Goal: Task Accomplishment & Management: Complete application form

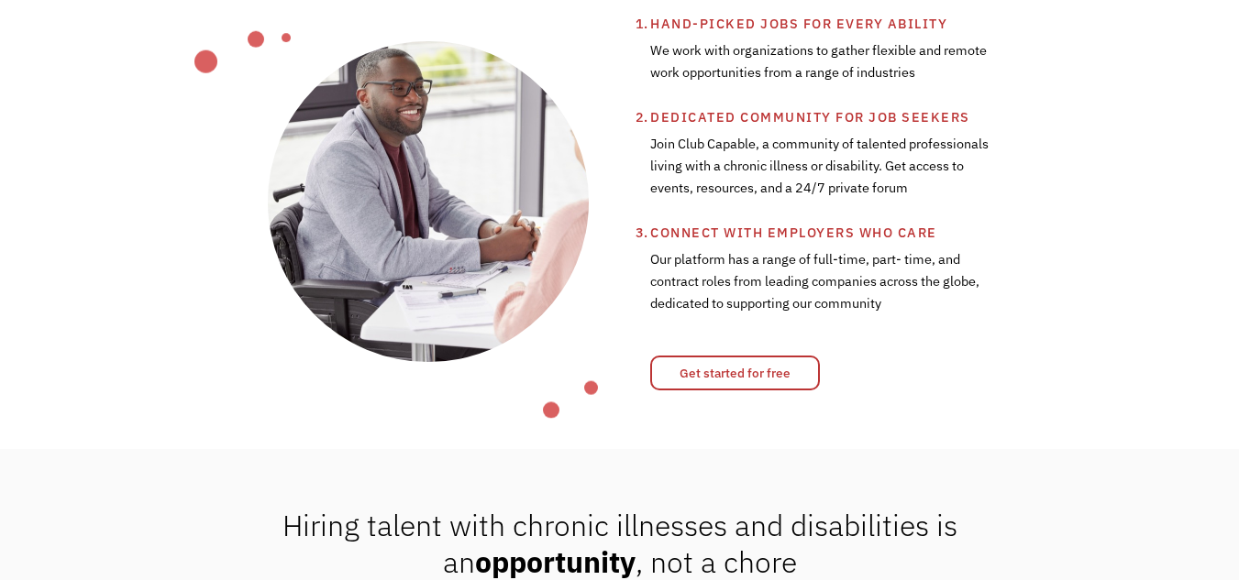
scroll to position [714, 0]
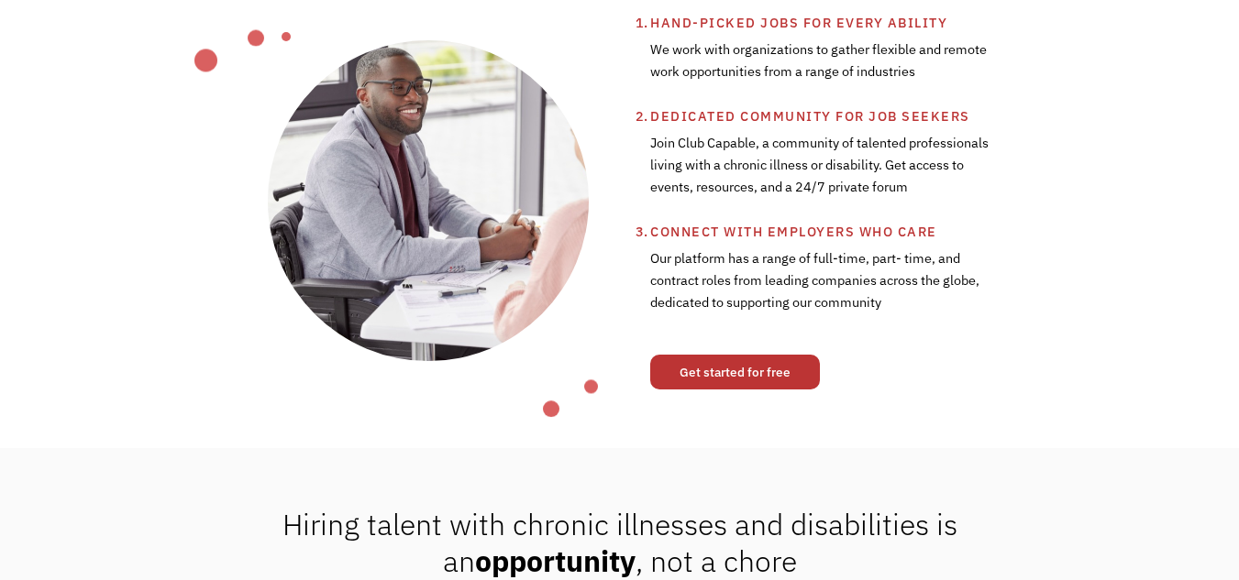
click at [703, 378] on link "Get started for free" at bounding box center [735, 372] width 170 height 35
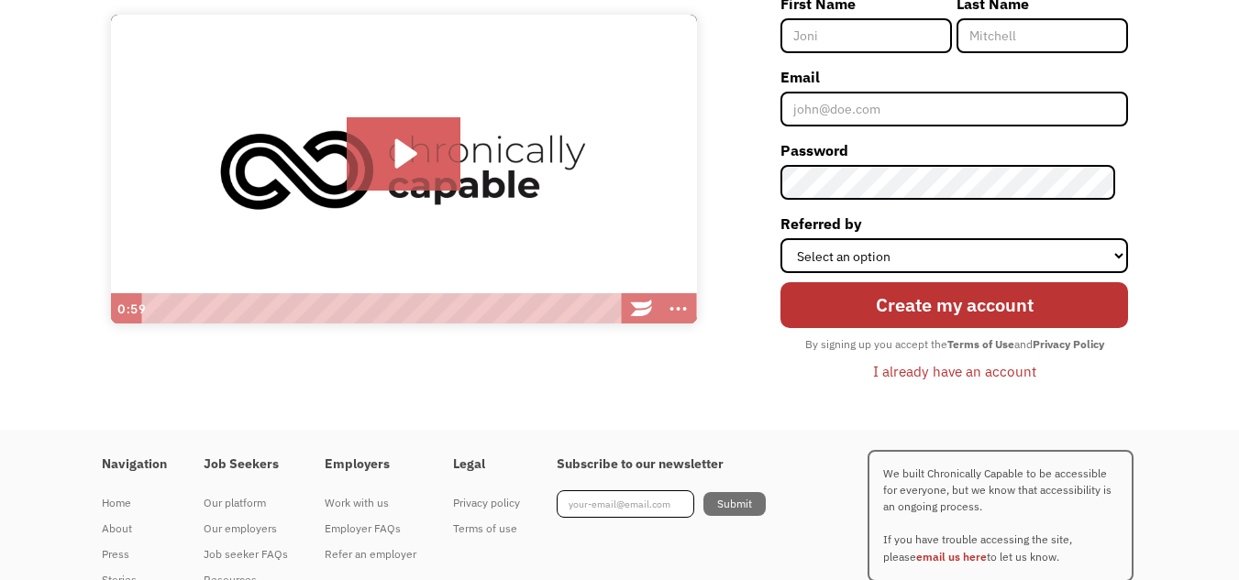
scroll to position [204, 0]
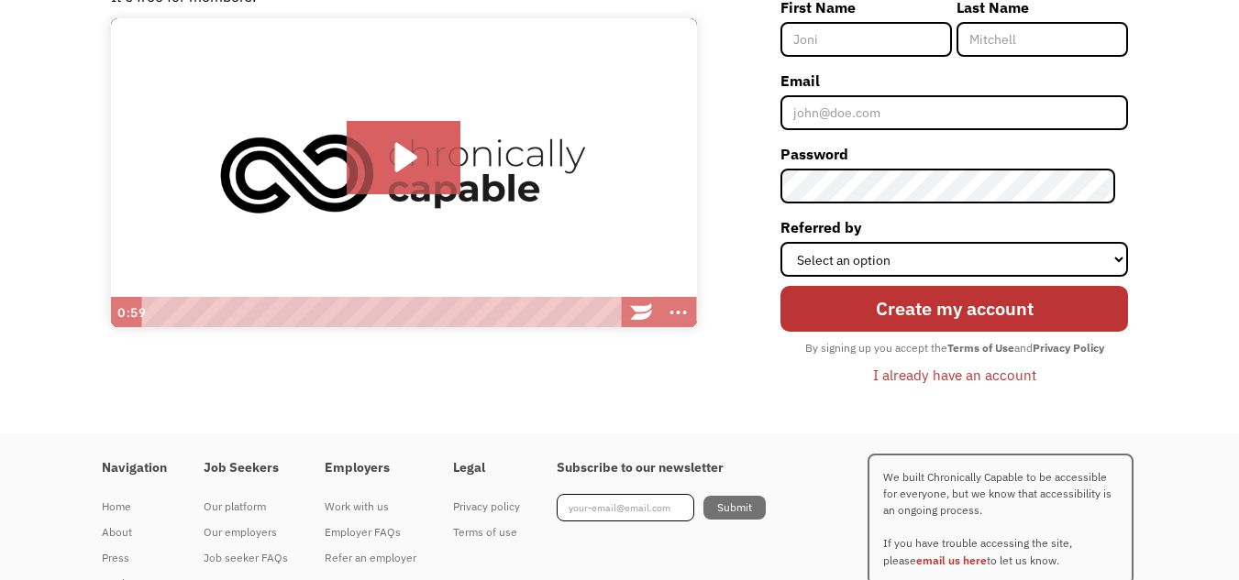
click at [841, 35] on input "First Name" at bounding box center [865, 39] width 171 height 35
type input "[PERSON_NAME]"
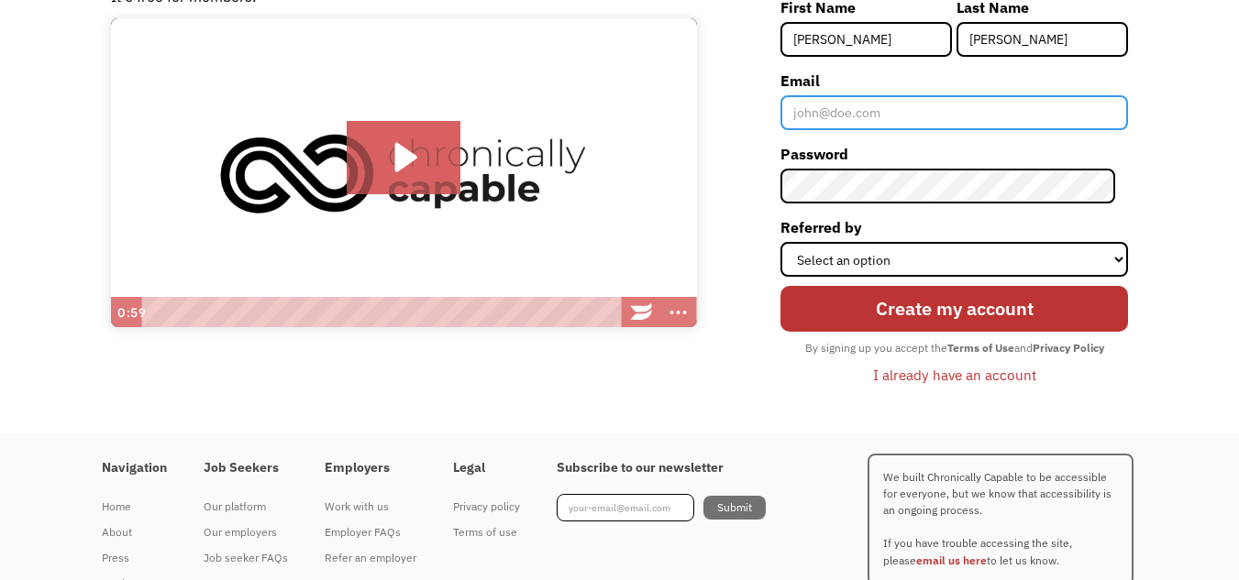
click at [856, 111] on input "Email" at bounding box center [954, 112] width 348 height 35
type input "[EMAIL_ADDRESS][DOMAIN_NAME]"
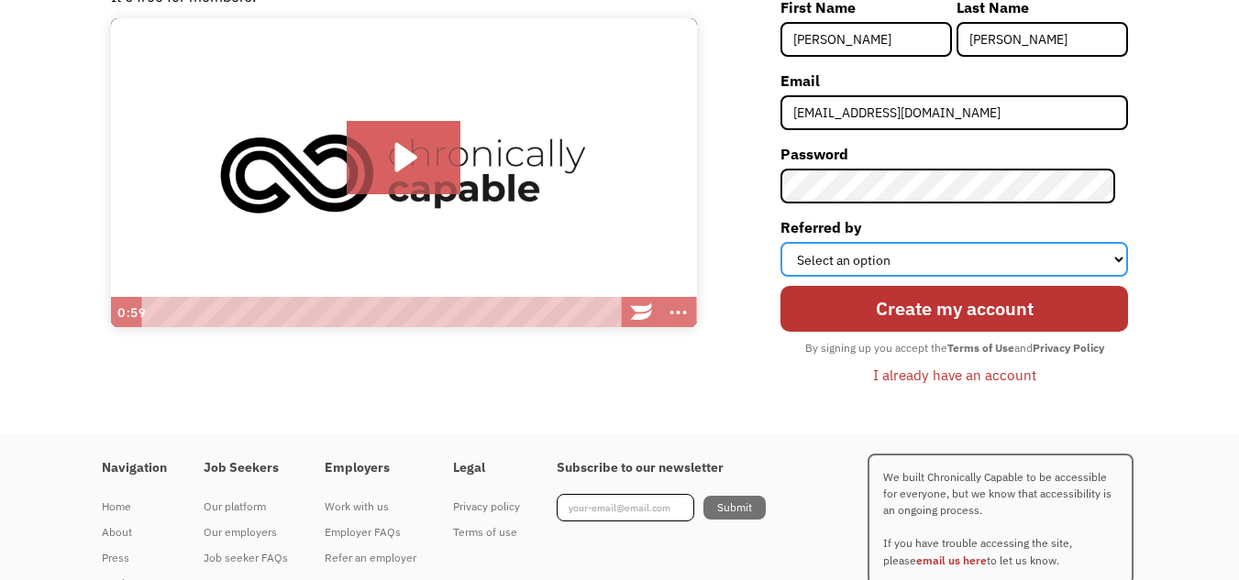
click at [903, 262] on select "Select an option Instagram Facebook Twitter Search Engine News Article Word of …" at bounding box center [954, 259] width 348 height 35
select select "Search Engine"
click at [793, 242] on select "Select an option Instagram Facebook Twitter Search Engine News Article Word of …" at bounding box center [954, 259] width 348 height 35
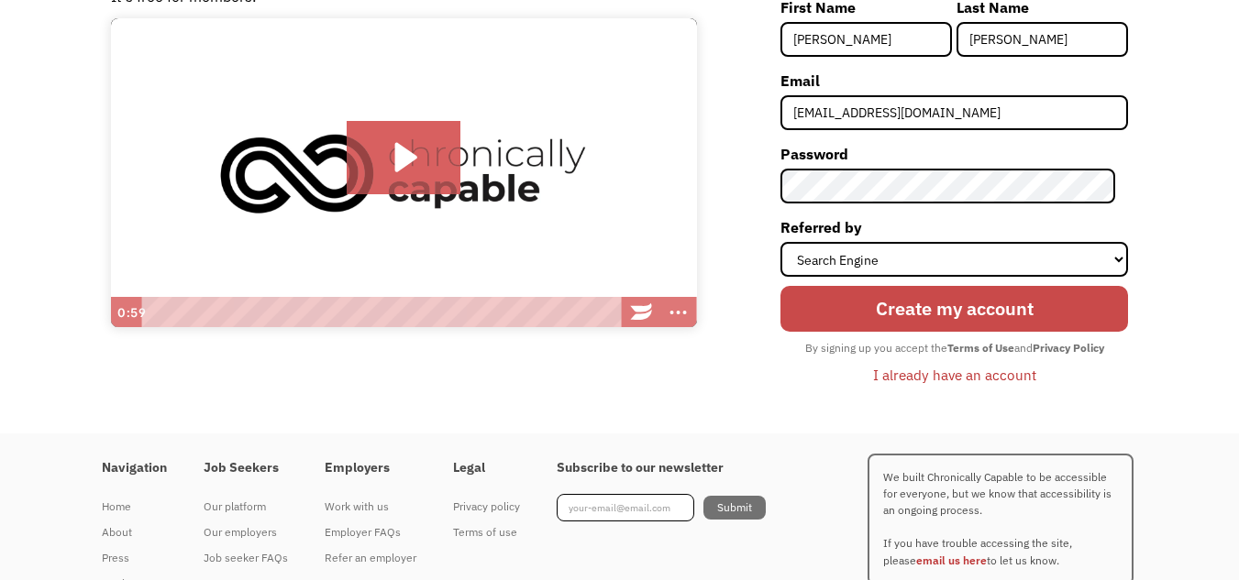
click at [888, 311] on input "Create my account" at bounding box center [954, 308] width 348 height 45
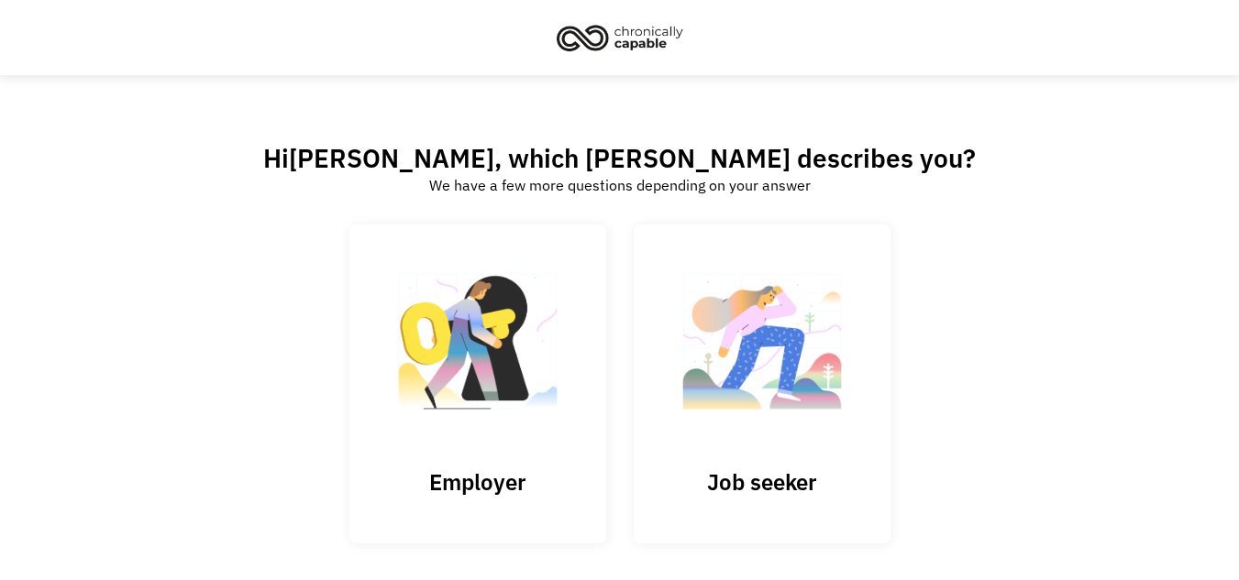
scroll to position [86, 0]
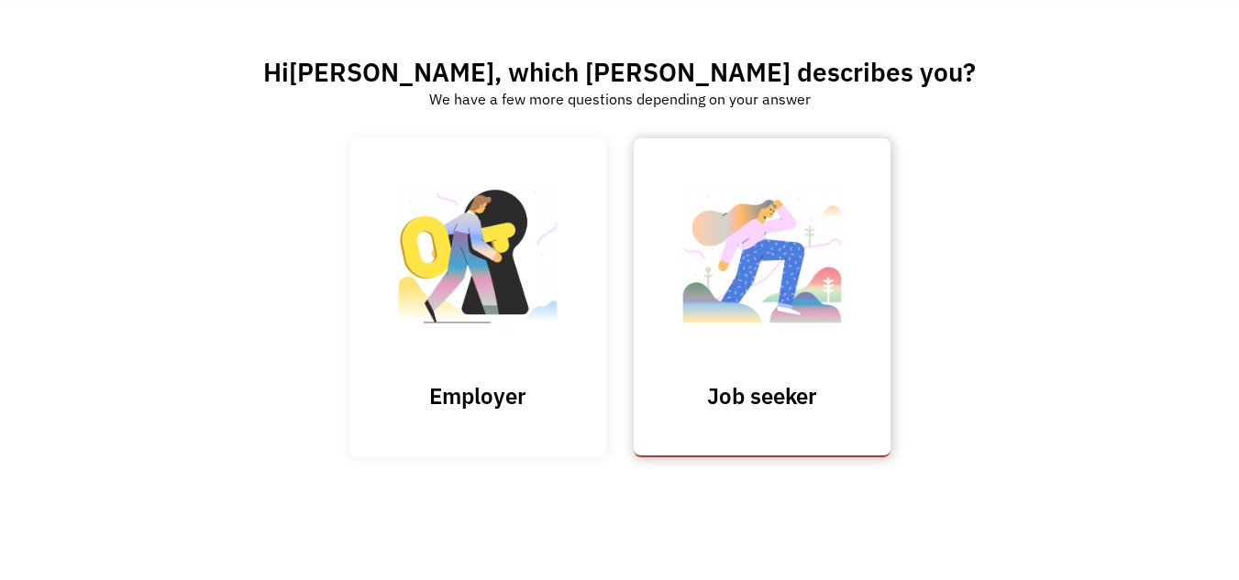
click at [734, 271] on img at bounding box center [761, 264] width 183 height 179
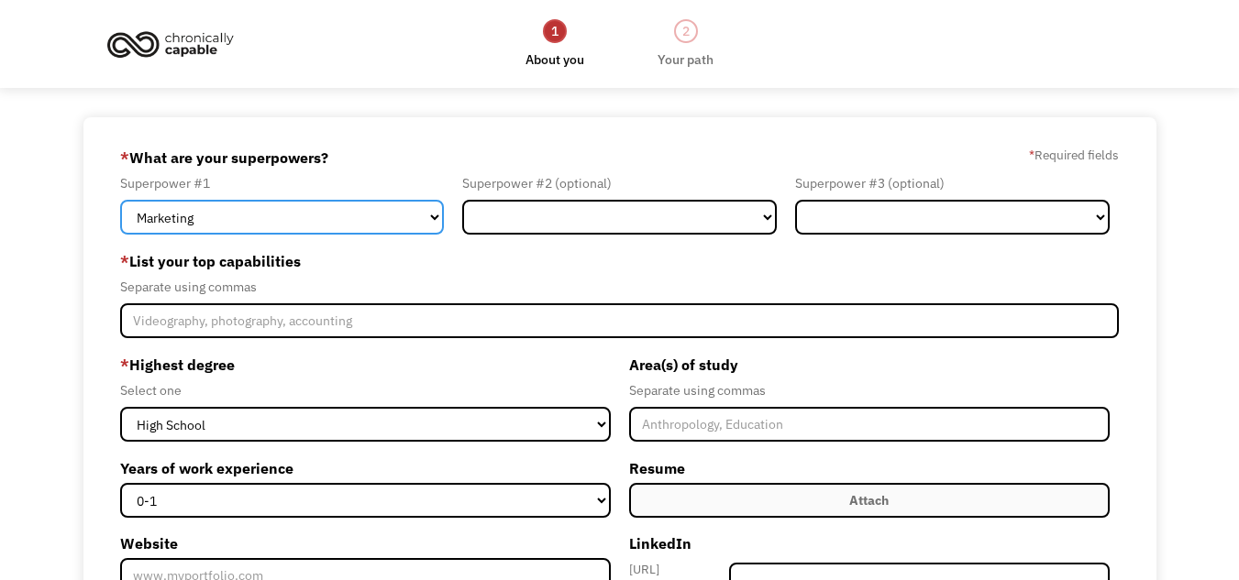
click at [300, 208] on select "Marketing Human Resources Finance Technology Operations Sales Industrial & Manu…" at bounding box center [282, 217] width 324 height 35
select select "Other"
click at [120, 200] on select "Marketing Human Resources Finance Technology Operations Sales Industrial & Manu…" at bounding box center [282, 217] width 324 height 35
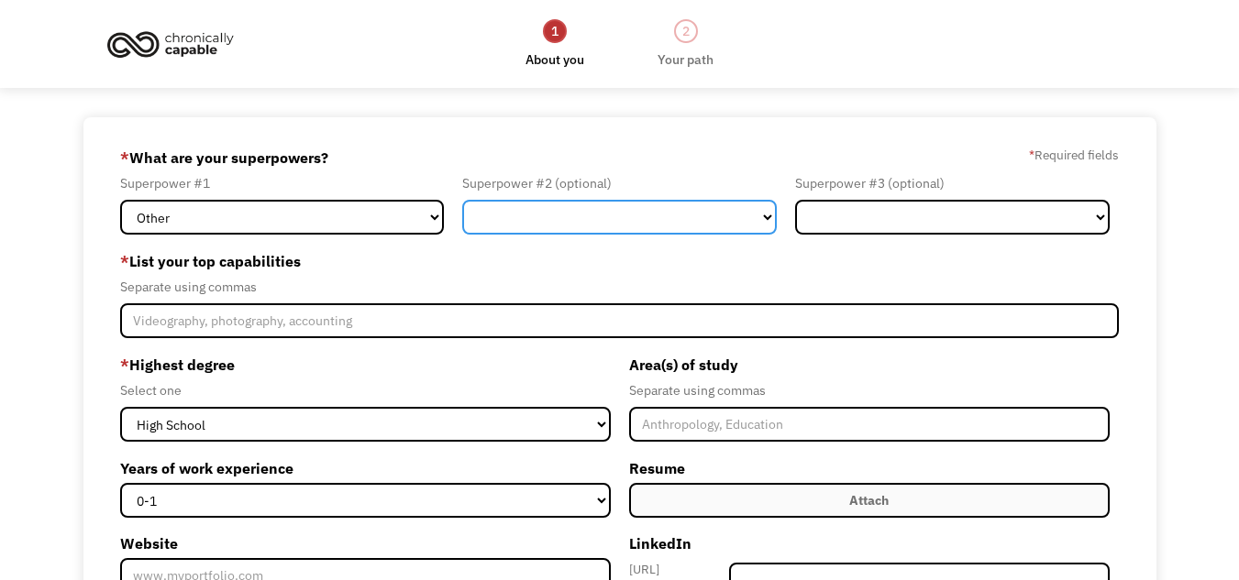
click at [551, 208] on select "Marketing Human Resources Finance Technology Operations Sales Industrial & Manu…" at bounding box center [619, 217] width 315 height 35
select select "Administration"
click at [462, 200] on select "Marketing Human Resources Finance Technology Operations Sales Industrial & Manu…" at bounding box center [619, 217] width 315 height 35
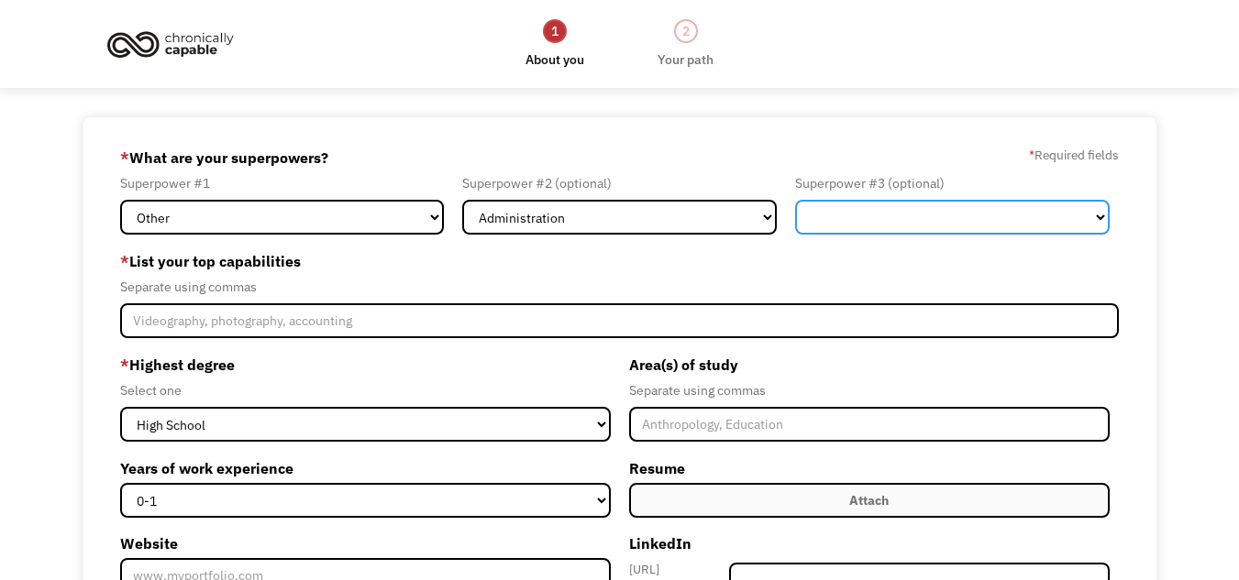
click at [851, 221] on select "Marketing Human Resources Finance Technology Operations Sales Industrial & Manu…" at bounding box center [952, 217] width 315 height 35
select select "Science & Education"
click at [795, 200] on select "Marketing Human Resources Finance Technology Operations Sales Industrial & Manu…" at bounding box center [952, 217] width 315 height 35
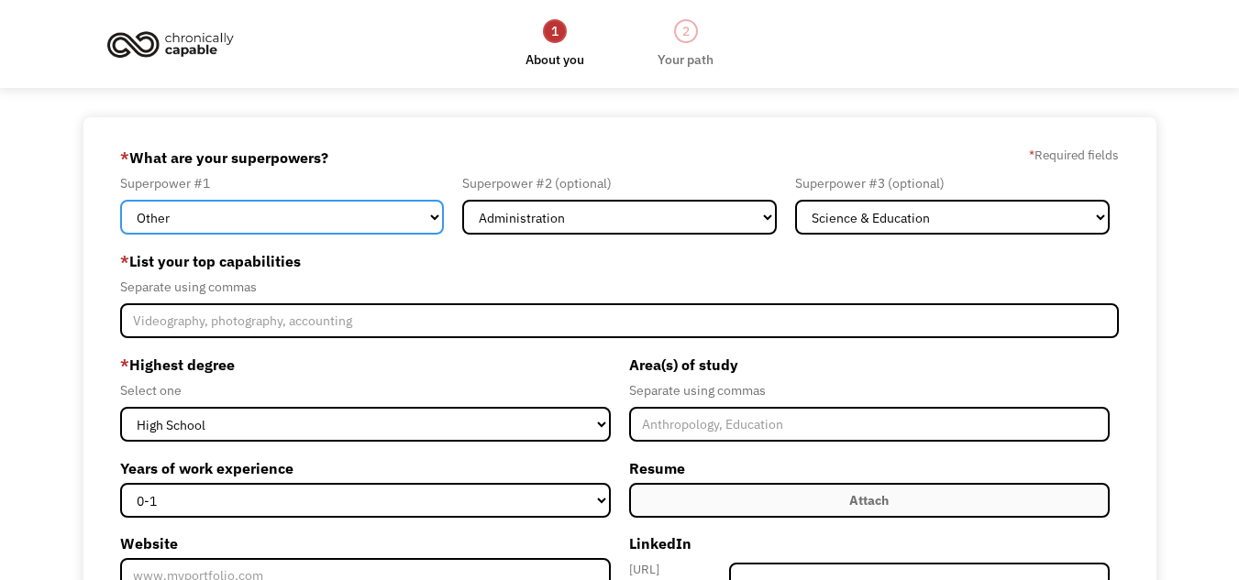
click at [337, 209] on select "Marketing Human Resources Finance Technology Operations Sales Industrial & Manu…" at bounding box center [282, 217] width 324 height 35
select select "Science & Education"
click at [120, 200] on select "Marketing Human Resources Finance Technology Operations Sales Industrial & Manu…" at bounding box center [282, 217] width 324 height 35
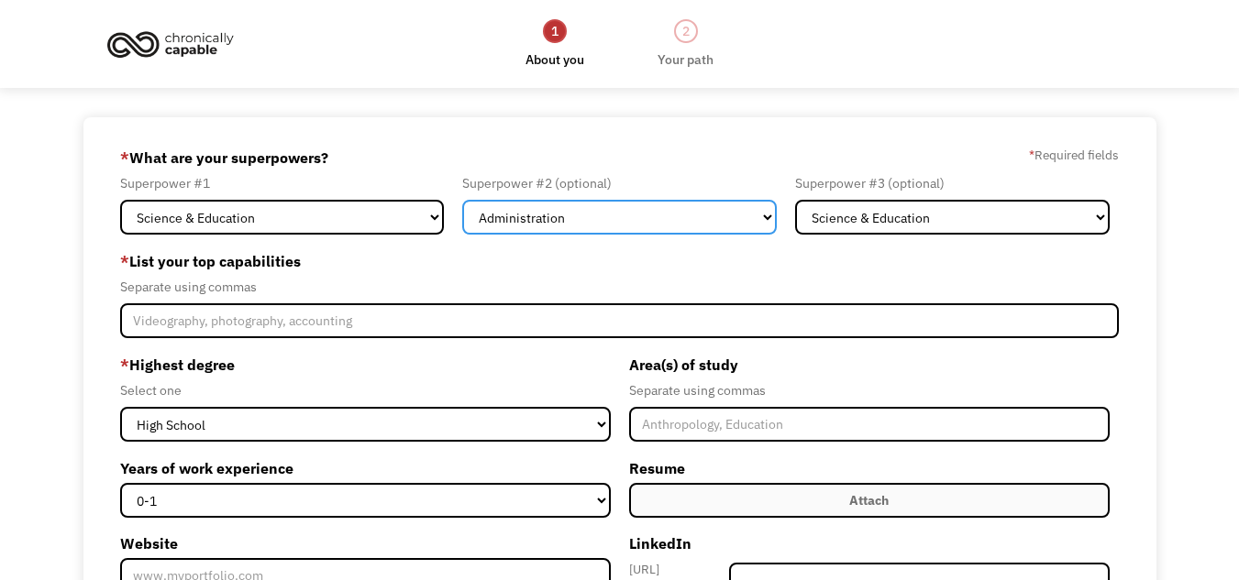
click at [712, 226] on select "Marketing Human Resources Finance Technology Operations Sales Industrial & Manu…" at bounding box center [619, 217] width 315 height 35
select select "Customer Service"
click at [462, 200] on select "Marketing Human Resources Finance Technology Operations Sales Industrial & Manu…" at bounding box center [619, 217] width 315 height 35
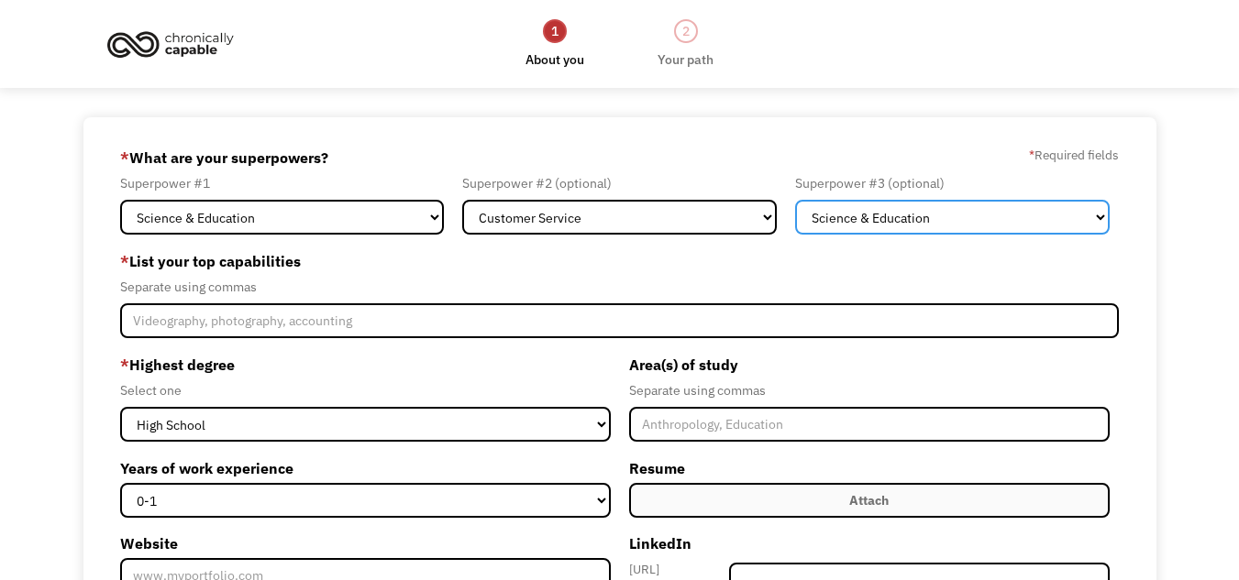
click at [847, 212] on select "Marketing Human Resources Finance Technology Operations Sales Industrial & Manu…" at bounding box center [952, 217] width 315 height 35
select select "Other"
click at [795, 200] on select "Marketing Human Resources Finance Technology Operations Sales Industrial & Manu…" at bounding box center [952, 217] width 315 height 35
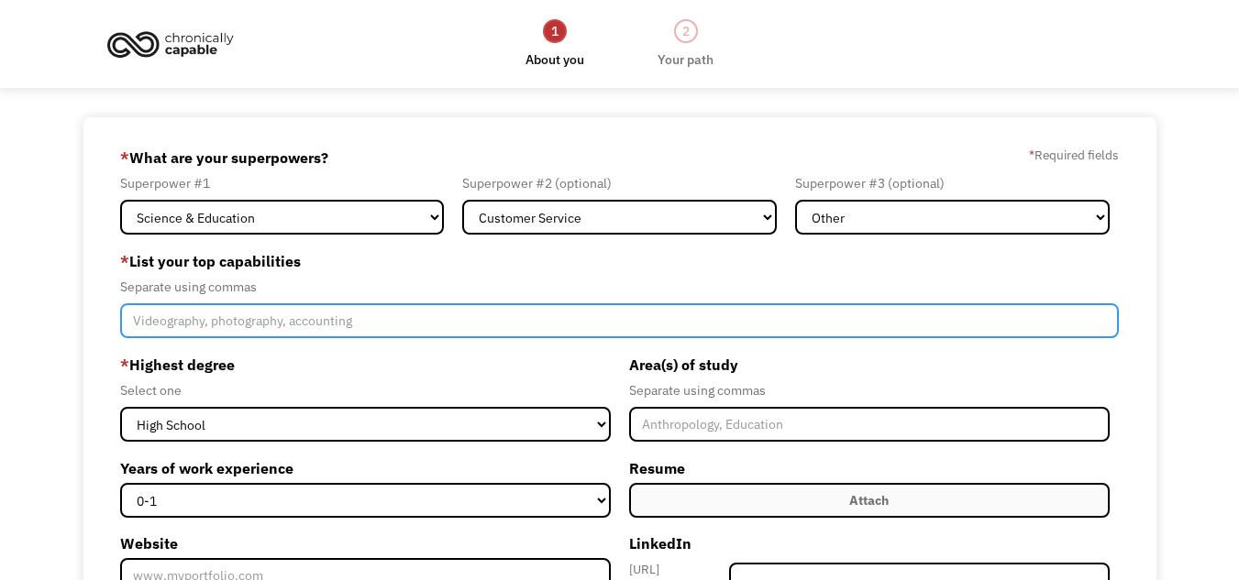
click at [265, 318] on input "Member-Create-Step1" at bounding box center [619, 321] width 999 height 35
type input "t"
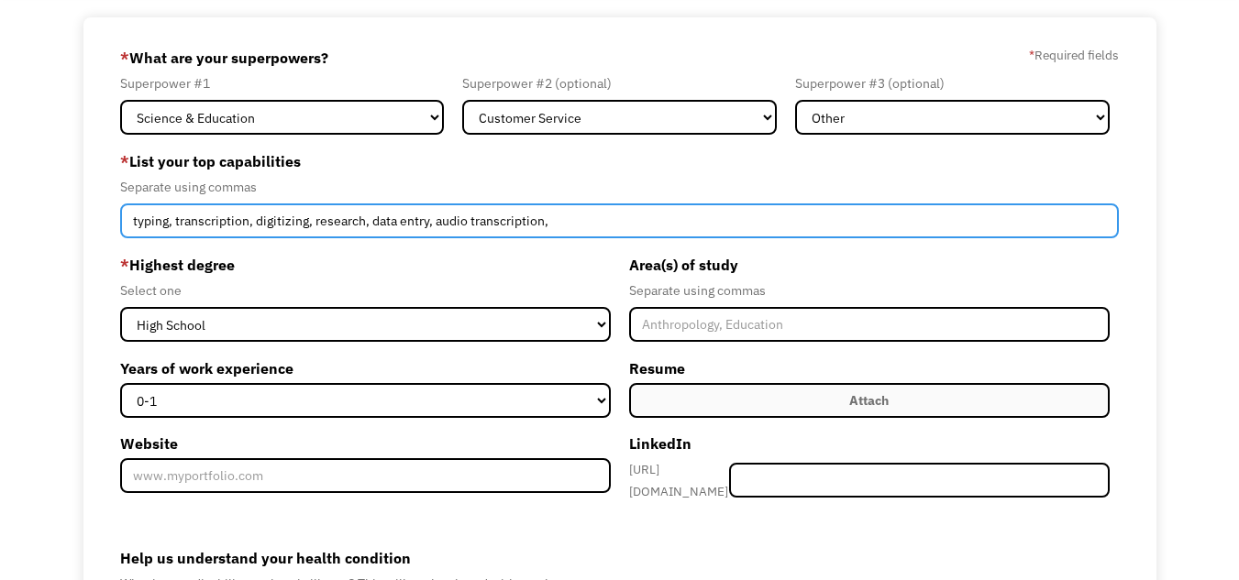
type input "typing, transcription, digitizing, research, data entry, audio transcription,"
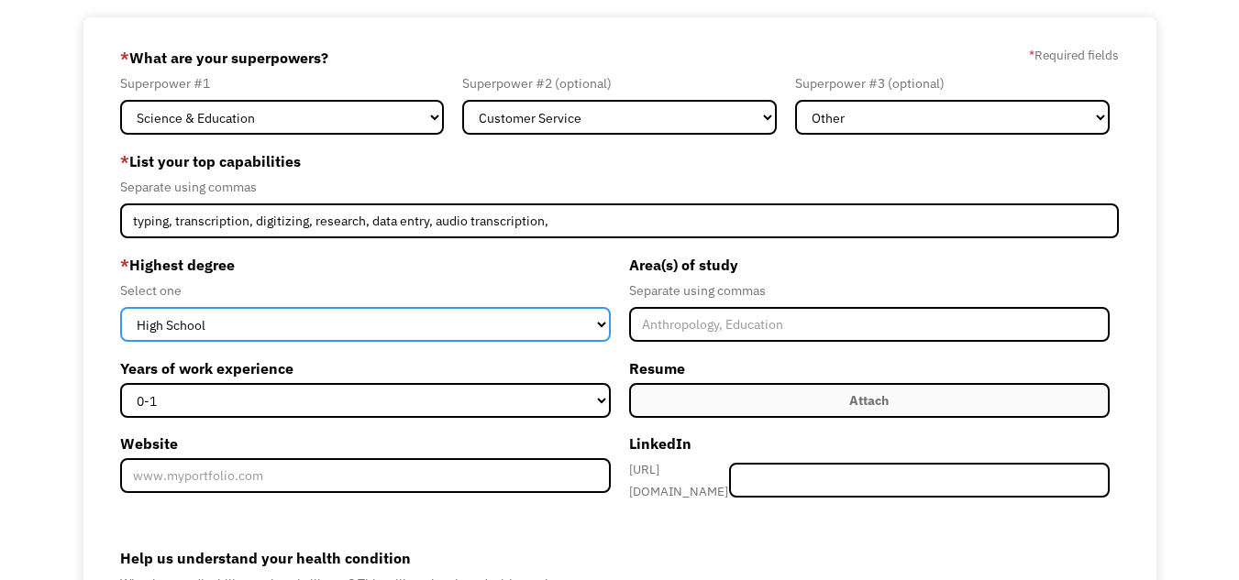
click at [293, 326] on select "High School Associates Bachelors Master's PhD" at bounding box center [365, 324] width 490 height 35
select select "bachelors"
click at [120, 307] on select "High School Associates Bachelors Master's PhD" at bounding box center [365, 324] width 490 height 35
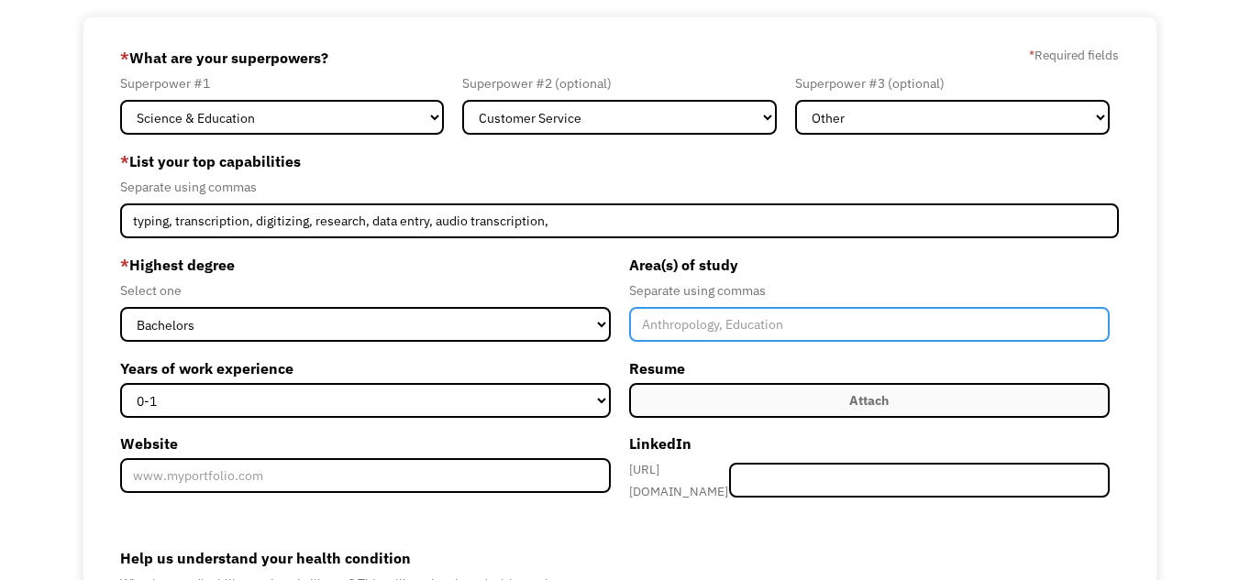
click at [709, 334] on input "Member-Create-Step1" at bounding box center [869, 324] width 480 height 35
click at [685, 336] on input "social sciences: English, Human Development, Sociology, Minor in Psychology" at bounding box center [869, 324] width 480 height 35
type input "Social Sciences: English, Human Development, Sociology, Minor in Psychology"
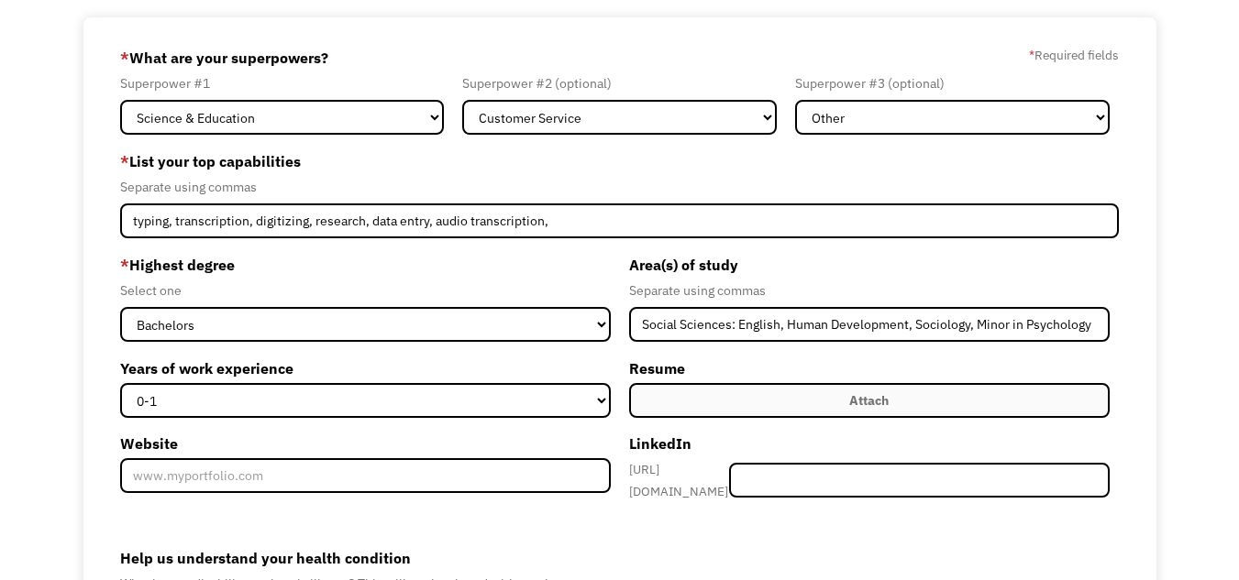
click at [217, 354] on label "Years of work experience" at bounding box center [365, 368] width 490 height 29
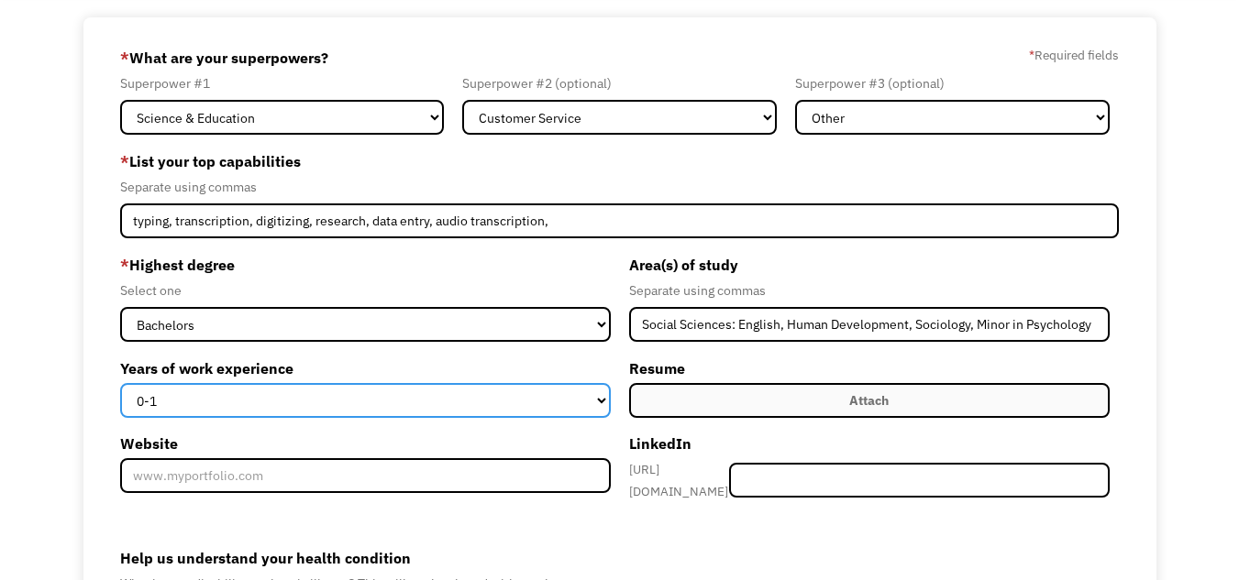
click at [217, 383] on select "0-1 2-4 5-10 11-15 15+" at bounding box center [365, 400] width 490 height 35
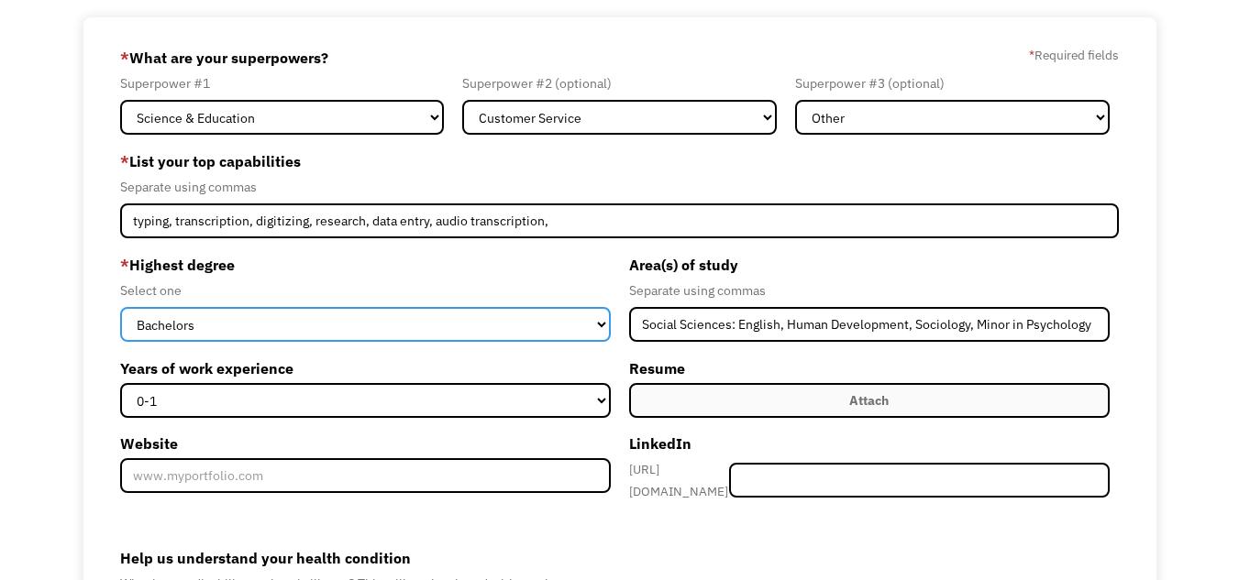
click at [225, 338] on select "High School Associates Bachelors Master's PhD" at bounding box center [365, 324] width 490 height 35
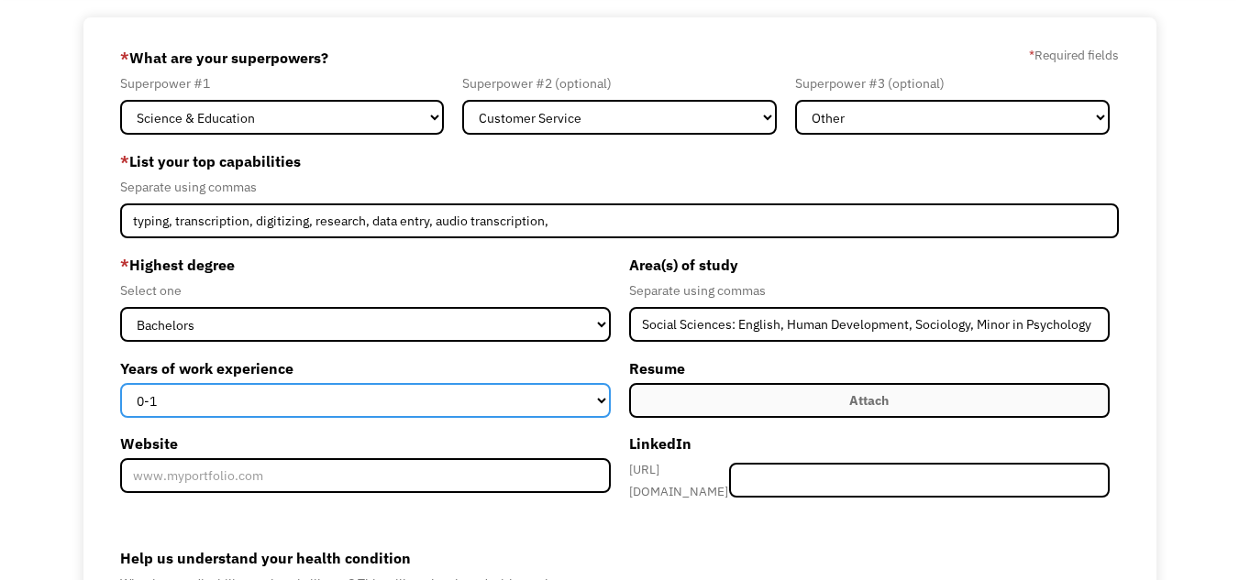
click at [186, 389] on select "0-1 2-4 5-10 11-15 15+" at bounding box center [365, 400] width 490 height 35
click at [120, 383] on select "0-1 2-4 5-10 11-15 15+" at bounding box center [365, 400] width 490 height 35
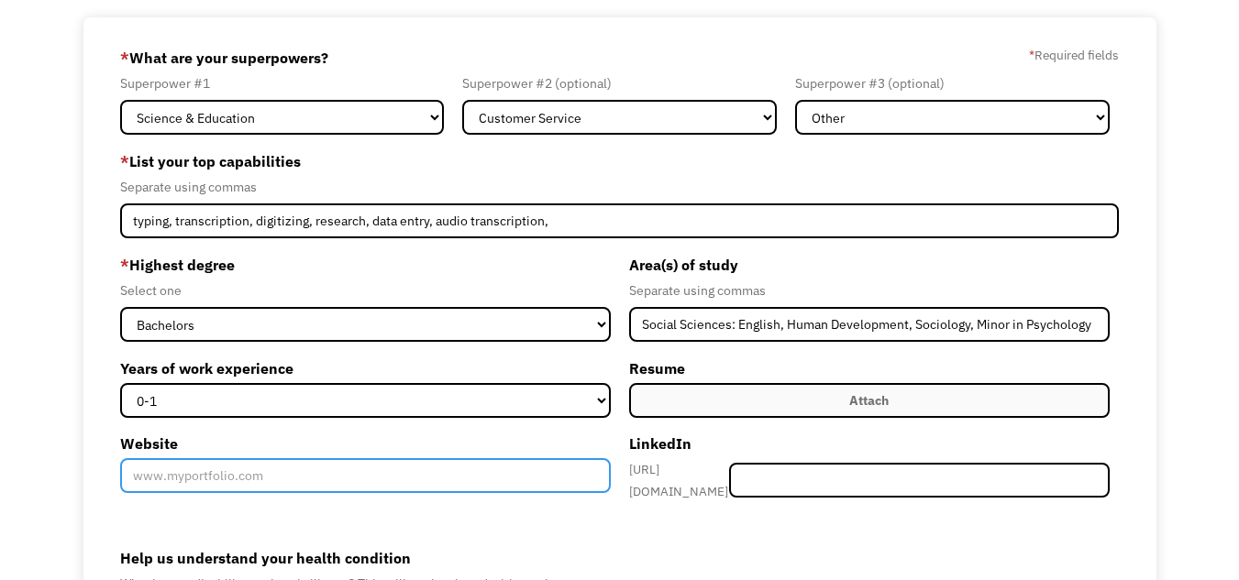
click at [348, 488] on input "Website" at bounding box center [365, 475] width 490 height 35
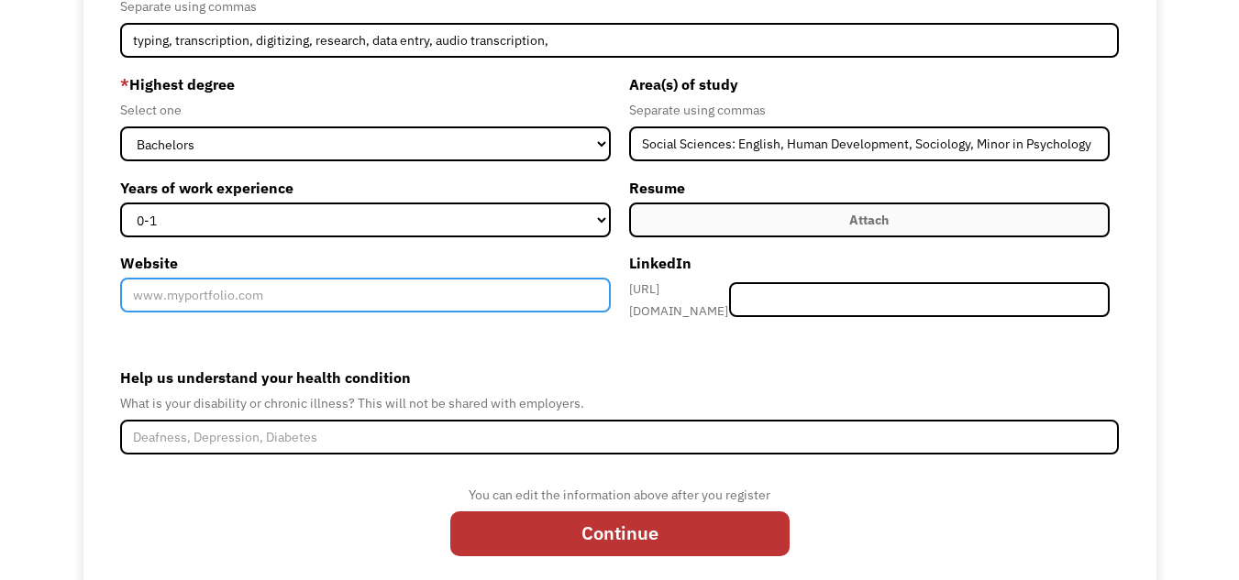
scroll to position [282, 0]
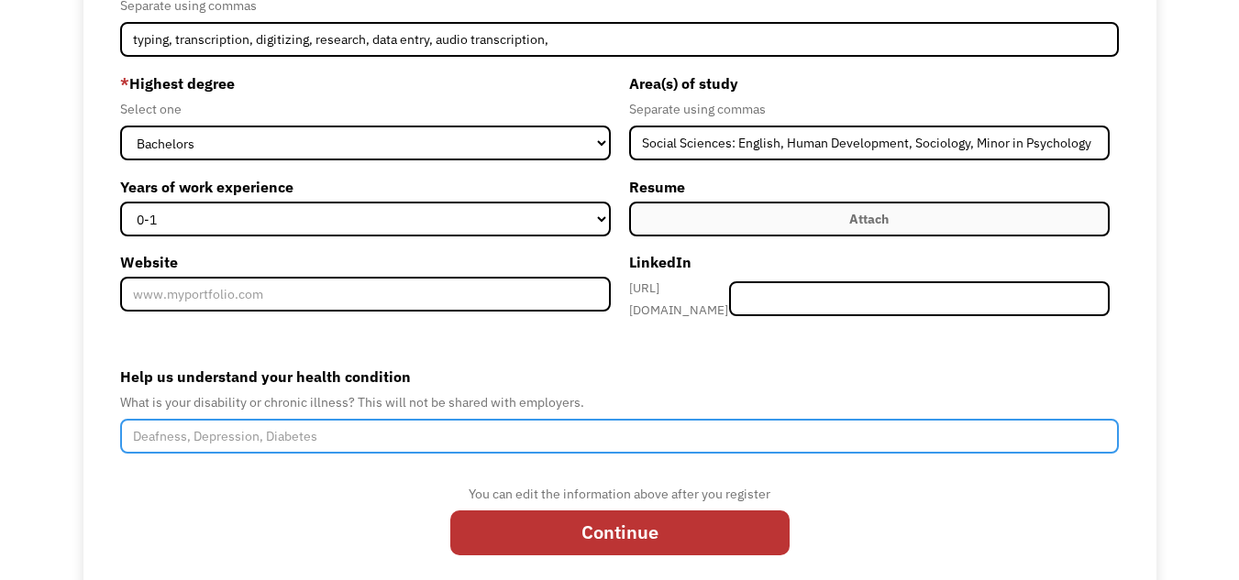
click at [498, 442] on input "Help us understand your health condition" at bounding box center [619, 436] width 999 height 35
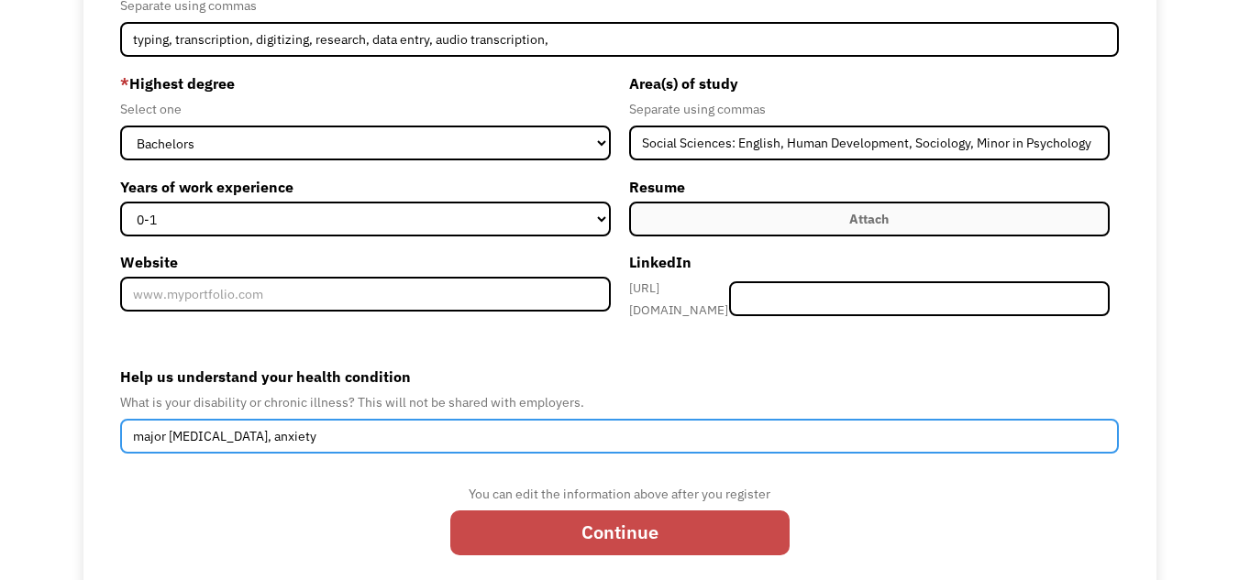
type input "major depressive disorder, anxiety"
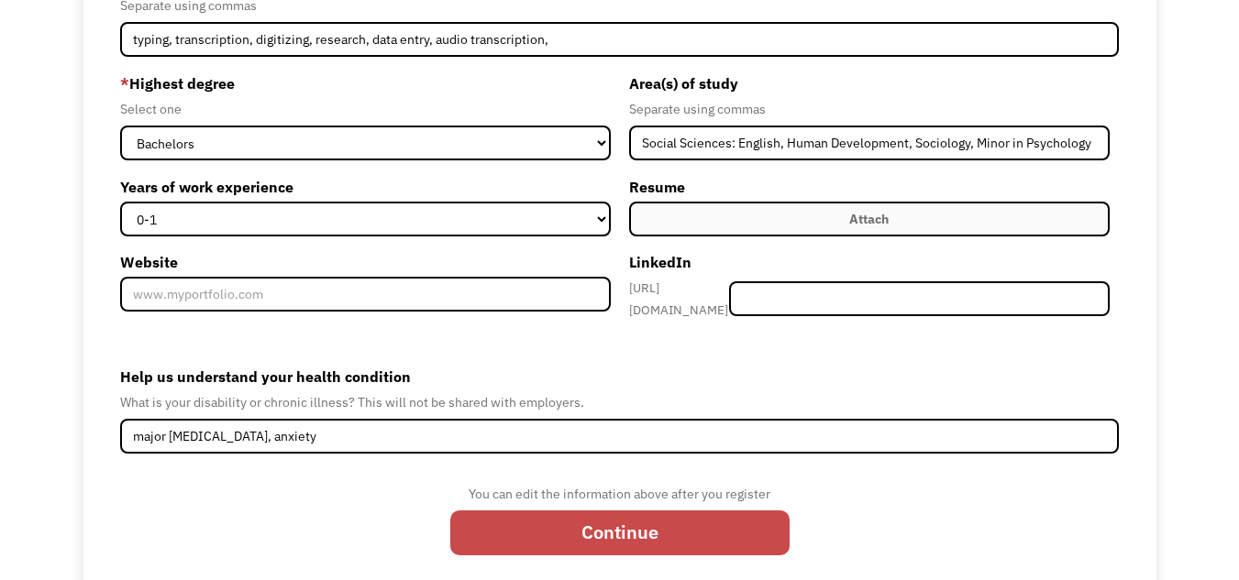
click at [615, 531] on input "Continue" at bounding box center [619, 533] width 339 height 45
type input "Please wait..."
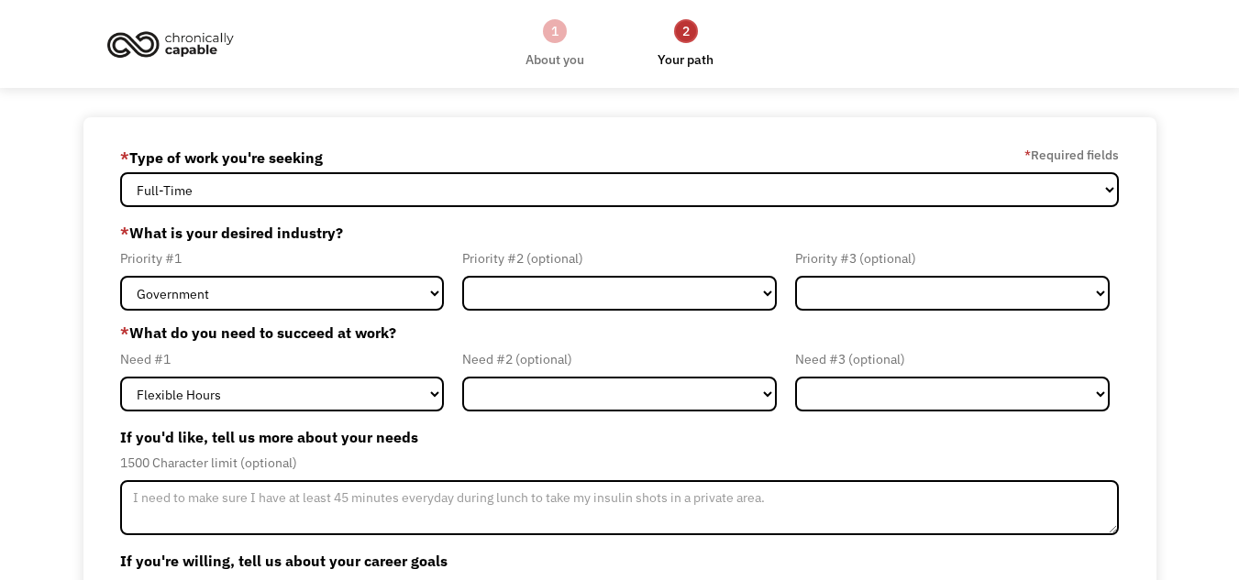
scroll to position [9, 0]
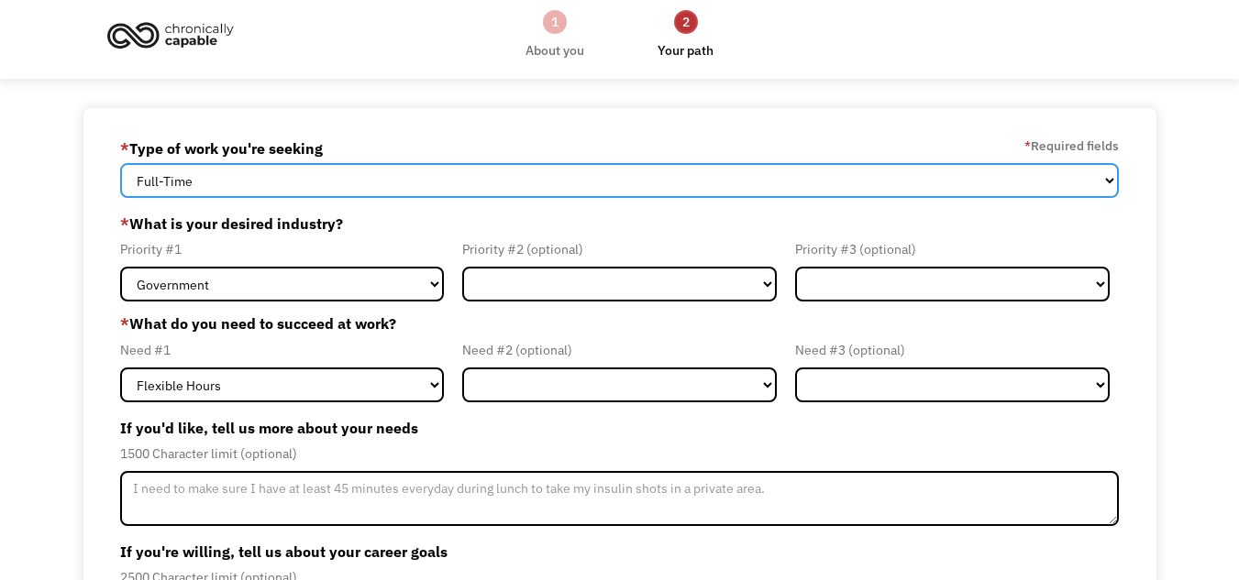
click at [485, 196] on select "Full-Time Part-Time Both Full-Time and Part-Time" at bounding box center [619, 180] width 999 height 35
select select "Both Full-Time and Part-Time"
click at [120, 163] on select "Full-Time Part-Time Both Full-Time and Part-Time" at bounding box center [619, 180] width 999 height 35
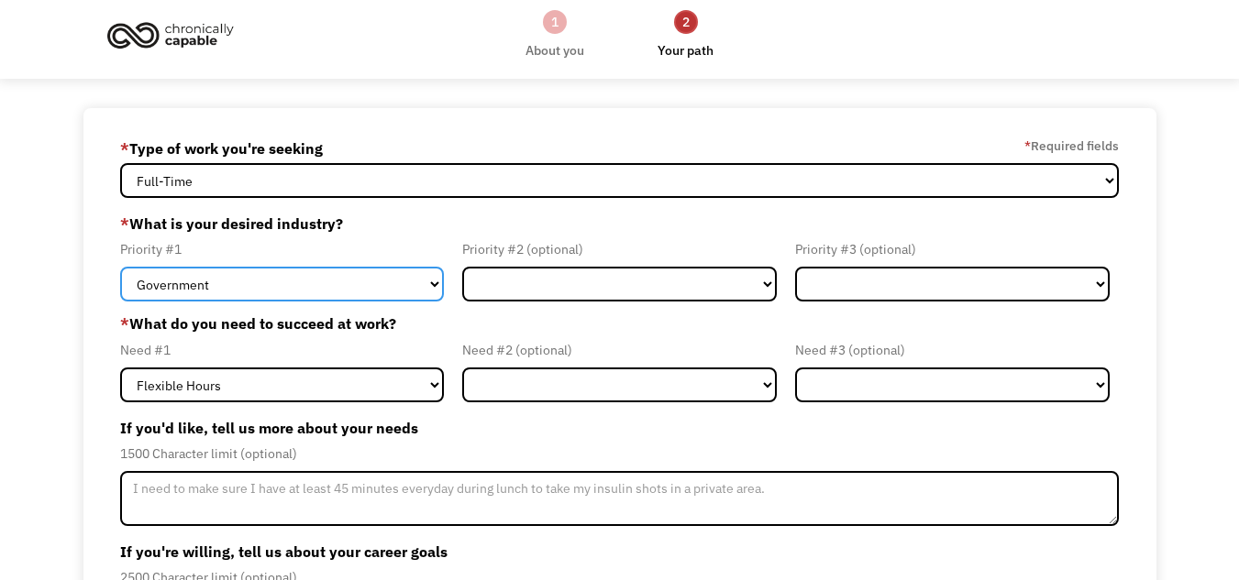
click at [304, 286] on select "Government Finance & Insurance Health & Social Care Tech & Engineering Creative…" at bounding box center [282, 284] width 324 height 35
select select "Health & Social Care"
click at [120, 267] on select "Government Finance & Insurance Health & Social Care Tech & Engineering Creative…" at bounding box center [282, 284] width 324 height 35
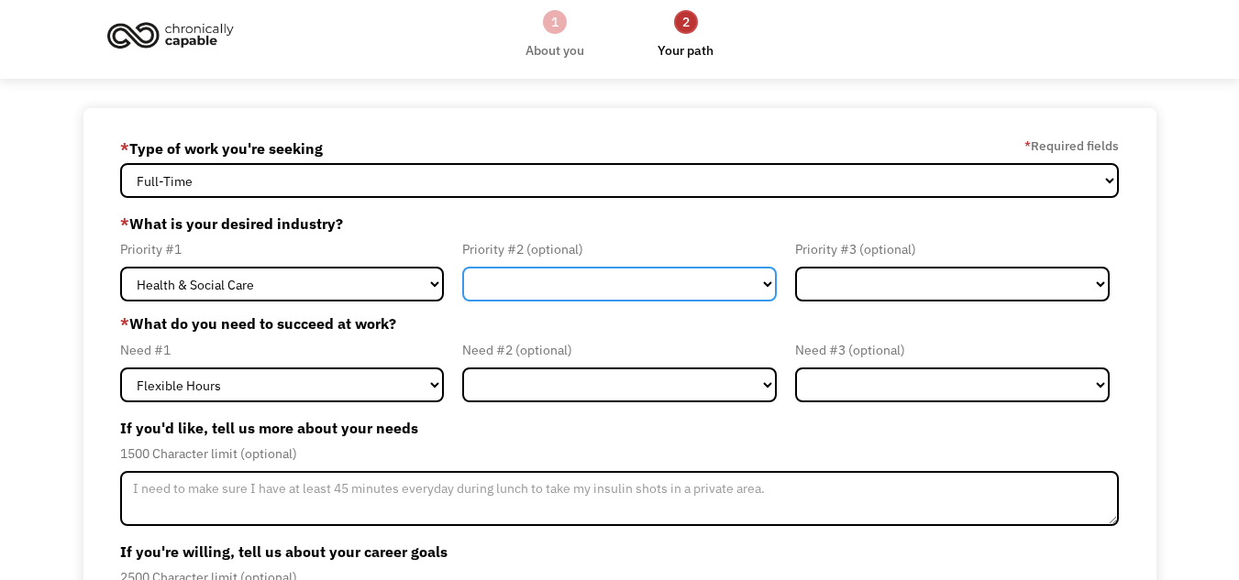
click at [553, 277] on select "Government Finance & Insurance Health & Social Care Tech & Engineering Creative…" at bounding box center [619, 284] width 315 height 35
select select "Administrative"
click at [462, 267] on select "Government Finance & Insurance Health & Social Care Tech & Engineering Creative…" at bounding box center [619, 284] width 315 height 35
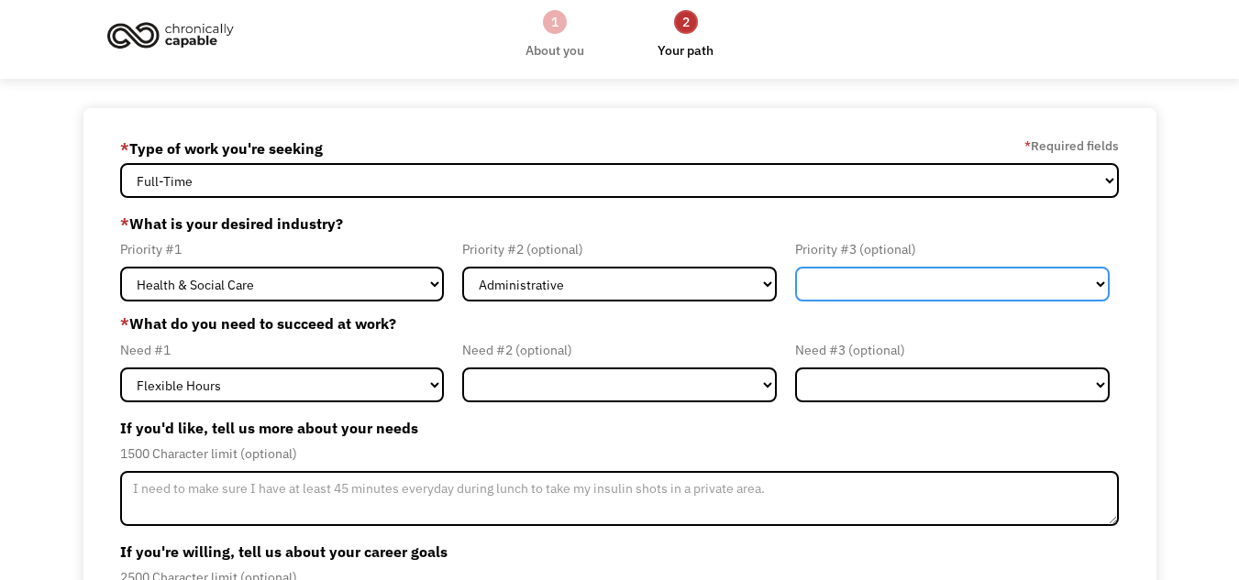
click at [876, 290] on select "Government Finance & Insurance Health & Social Care Tech & Engineering Creative…" at bounding box center [952, 284] width 315 height 35
select select "Other"
click at [795, 267] on select "Government Finance & Insurance Health & Social Care Tech & Engineering Creative…" at bounding box center [952, 284] width 315 height 35
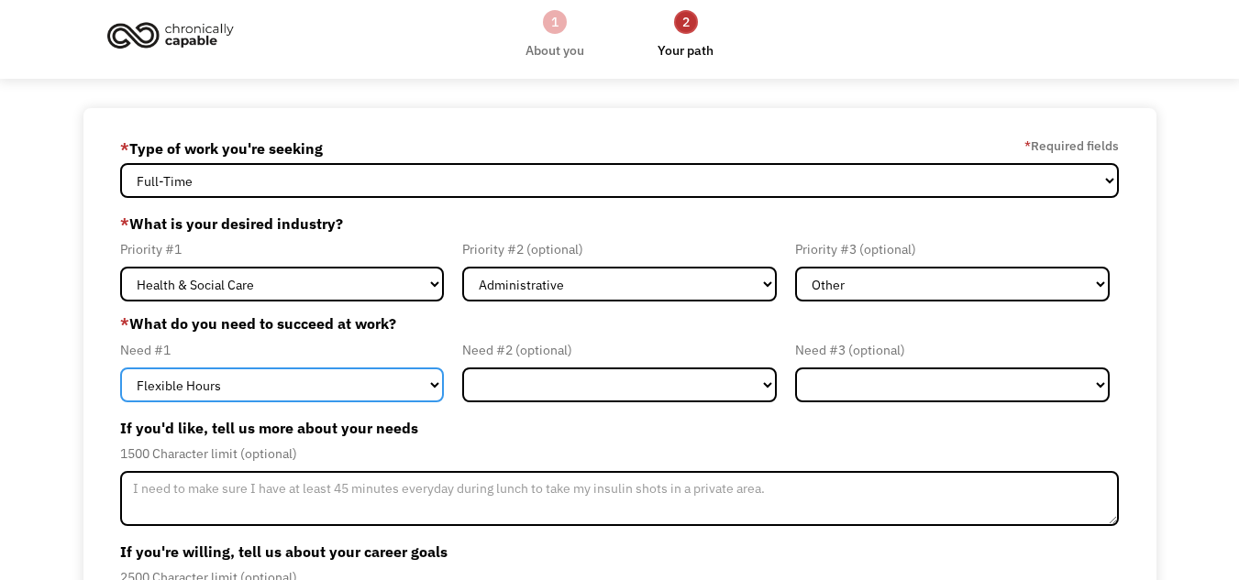
click at [293, 379] on select "Flexible Hours Remote Work Service Animal On-site Accommodations Visual Support…" at bounding box center [282, 385] width 324 height 35
select select "Remote Work"
click at [120, 368] on select "Flexible Hours Remote Work Service Animal On-site Accommodations Visual Support…" at bounding box center [282, 385] width 324 height 35
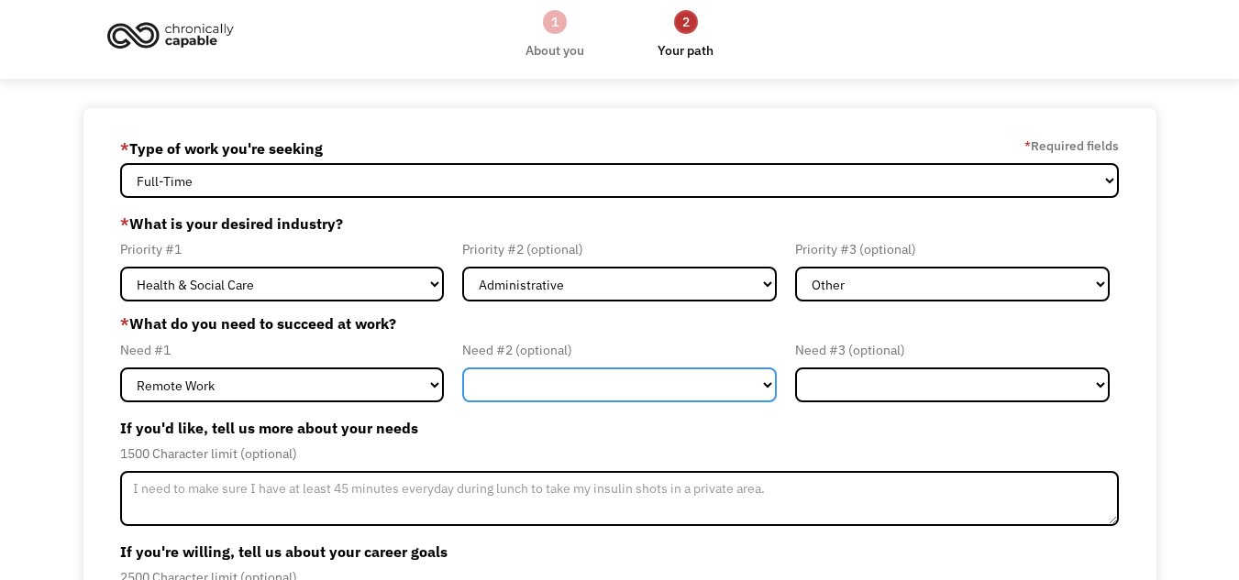
click at [548, 382] on select "Flexible Hours Remote Work Service Animal On-site Accommodations Visual Support…" at bounding box center [619, 385] width 315 height 35
select select "Flexible Hours"
click at [462, 368] on select "Flexible Hours Remote Work Service Animal On-site Accommodations Visual Support…" at bounding box center [619, 385] width 315 height 35
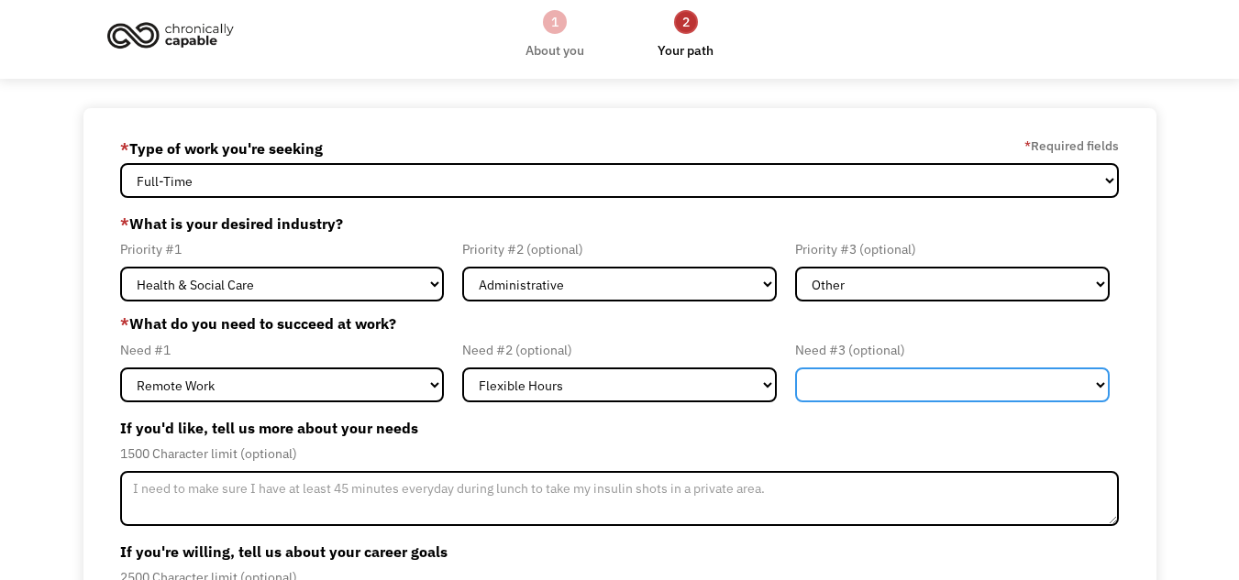
click at [810, 368] on select "Flexible Hours Remote Work Service Animal On-site Accommodations Visual Support…" at bounding box center [952, 385] width 315 height 35
select select "Other"
click at [795, 368] on select "Flexible Hours Remote Work Service Animal On-site Accommodations Visual Support…" at bounding box center [952, 385] width 315 height 35
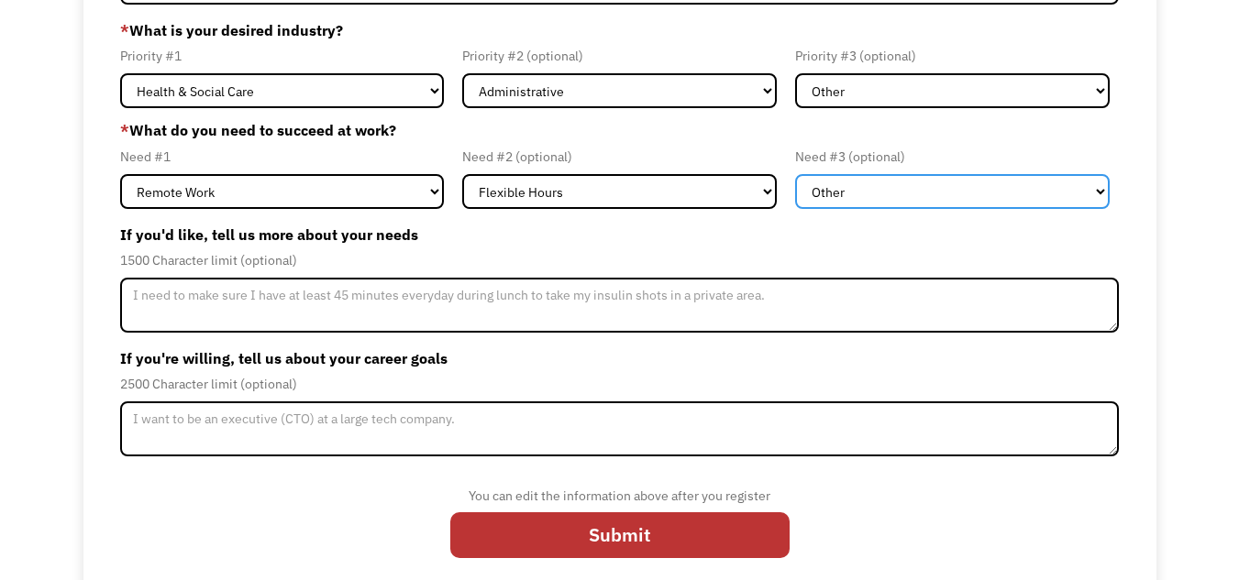
scroll to position [217, 0]
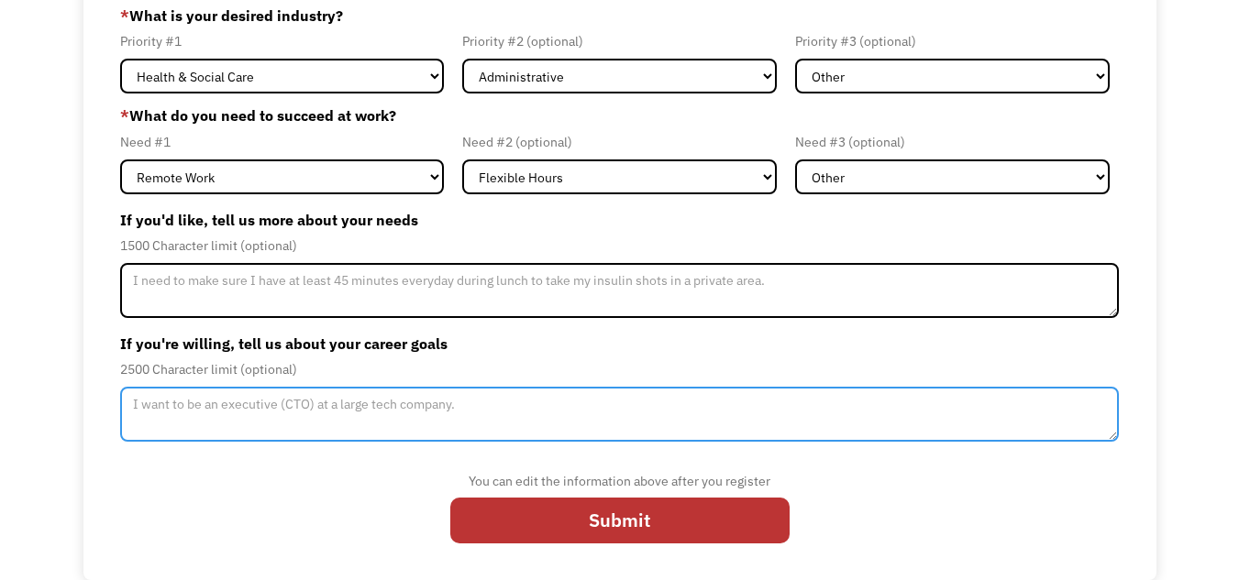
click at [247, 410] on textarea "Member-Update-Form-Step2" at bounding box center [619, 414] width 999 height 55
type textarea "I"
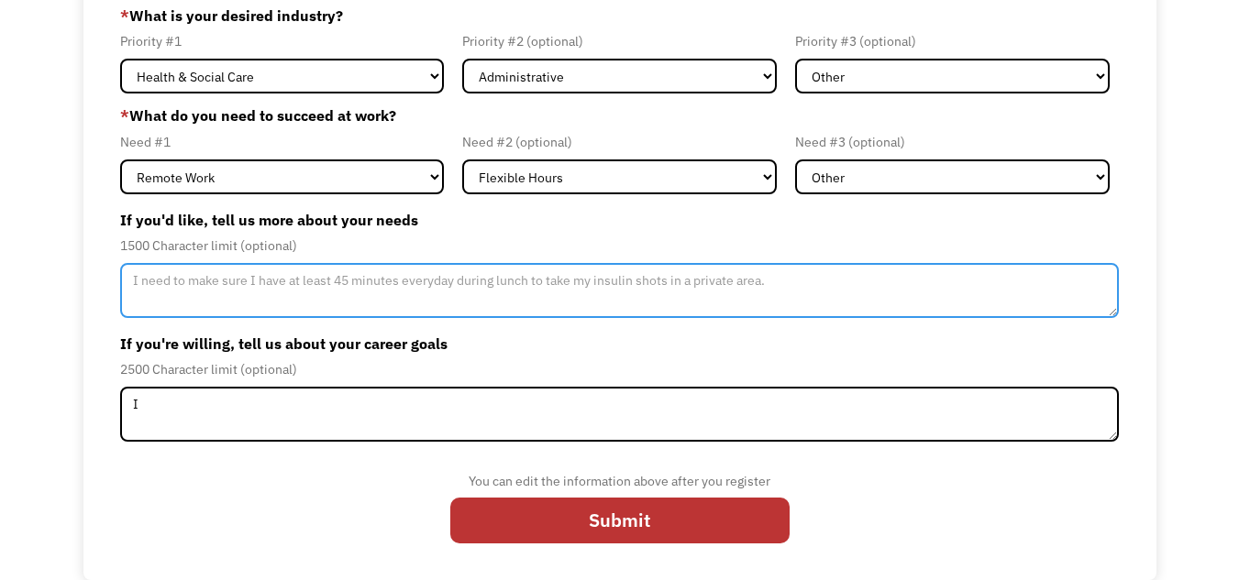
click at [200, 282] on textarea "Member-Update-Form-Step2" at bounding box center [619, 290] width 999 height 55
type textarea "I"
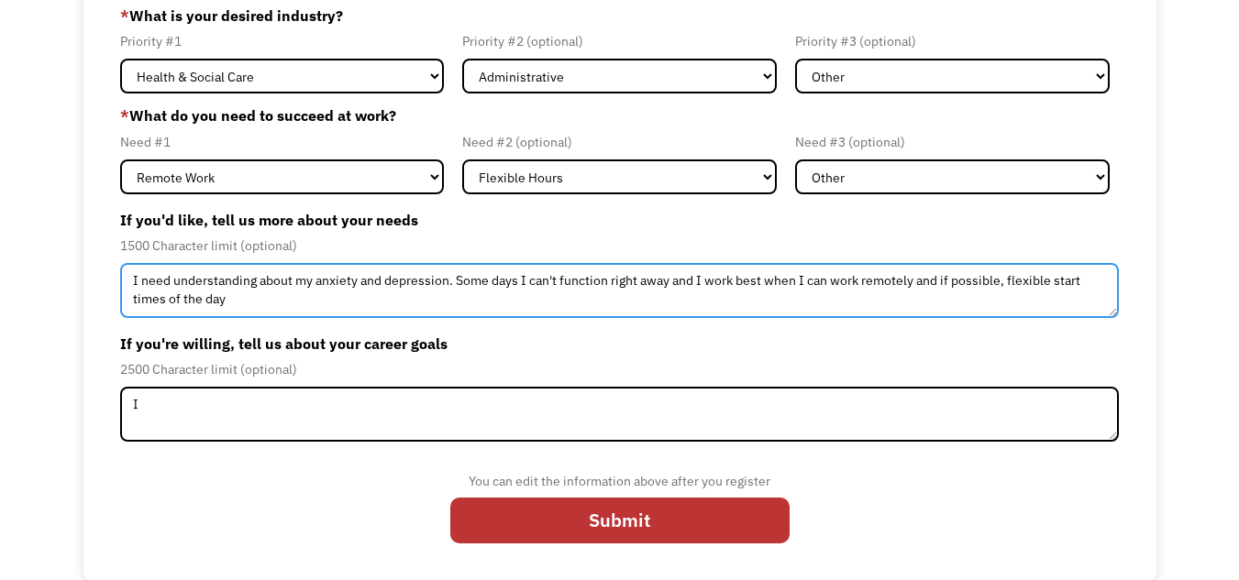
type textarea "I need understanding about my anxiety and depression. Some days I can't functio…"
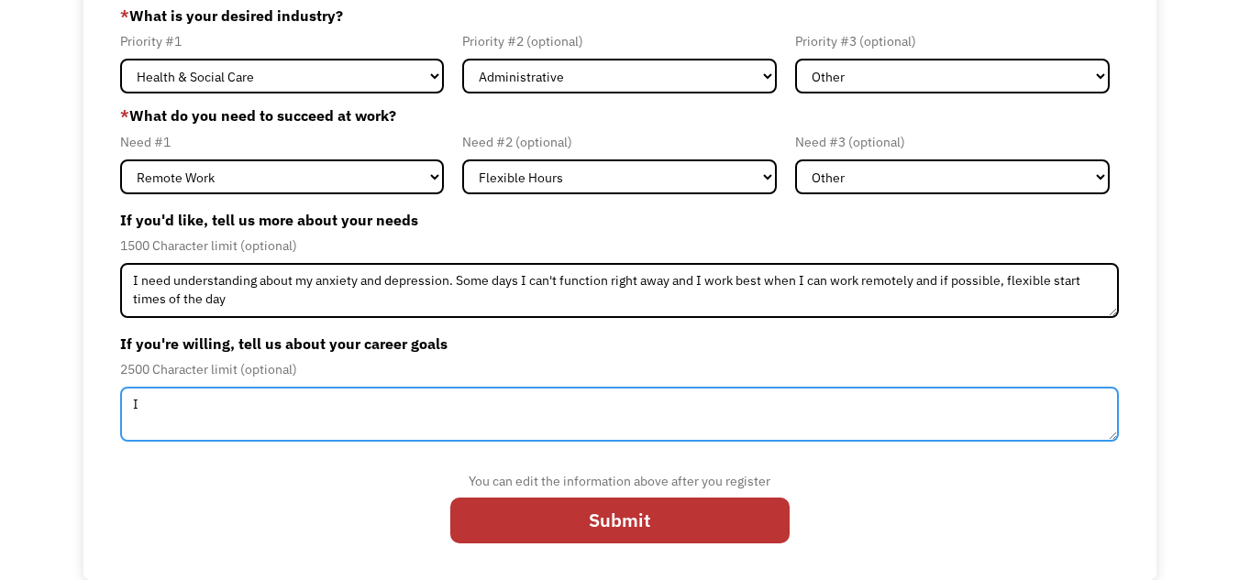
click at [215, 412] on textarea "I" at bounding box center [619, 414] width 999 height 55
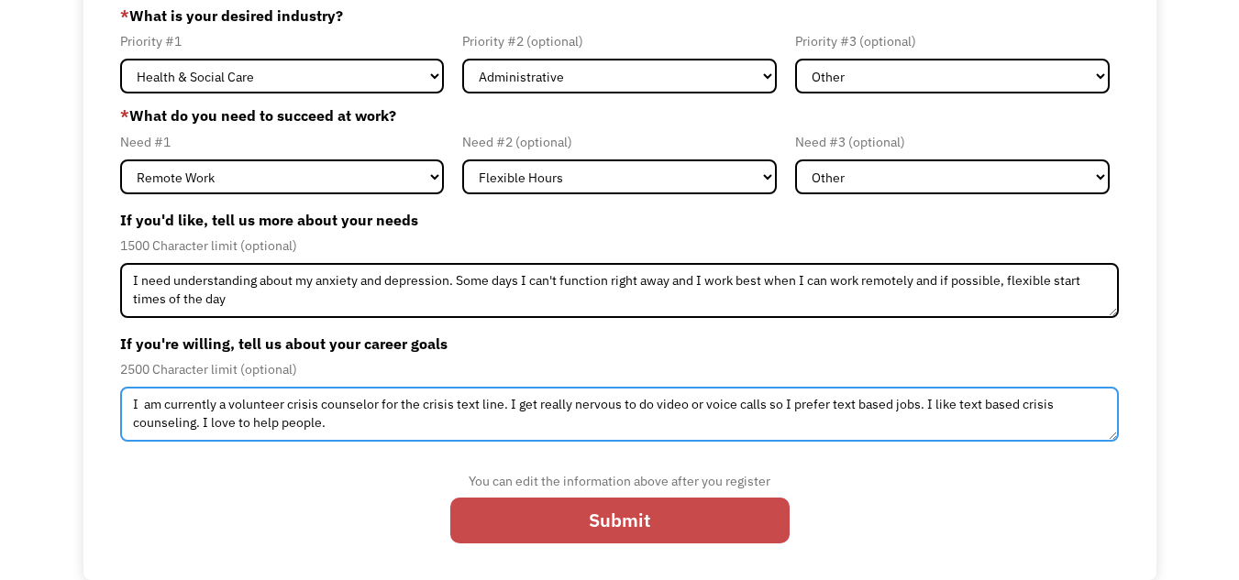
type textarea "I am currently a volunteer crisis counselor for the crisis text line. I get rea…"
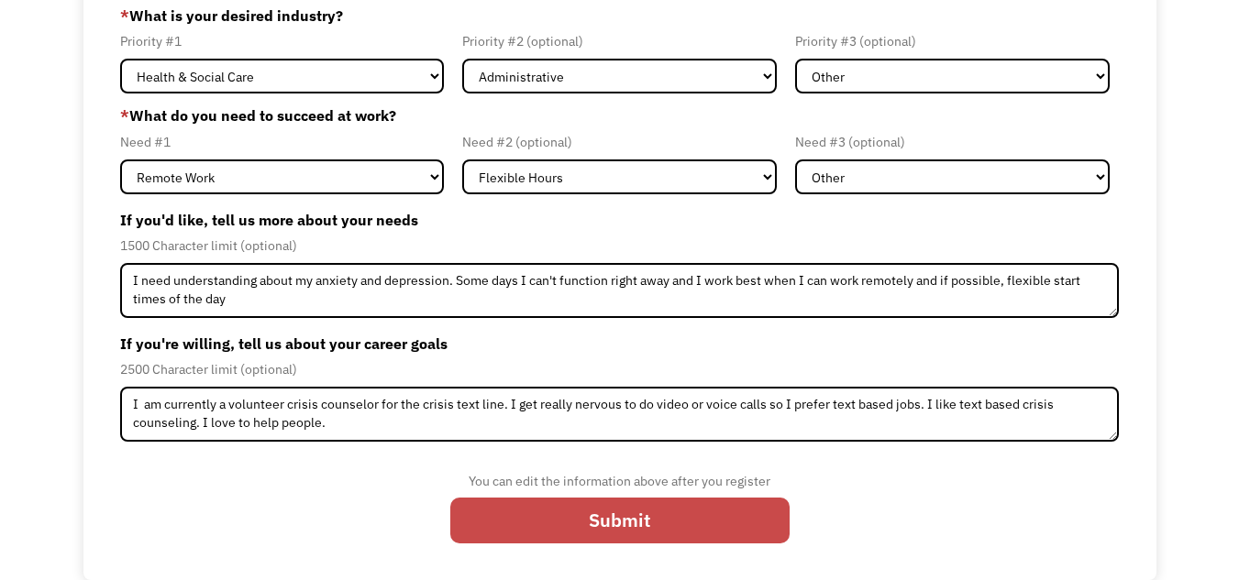
click at [504, 520] on input "Submit" at bounding box center [619, 520] width 339 height 45
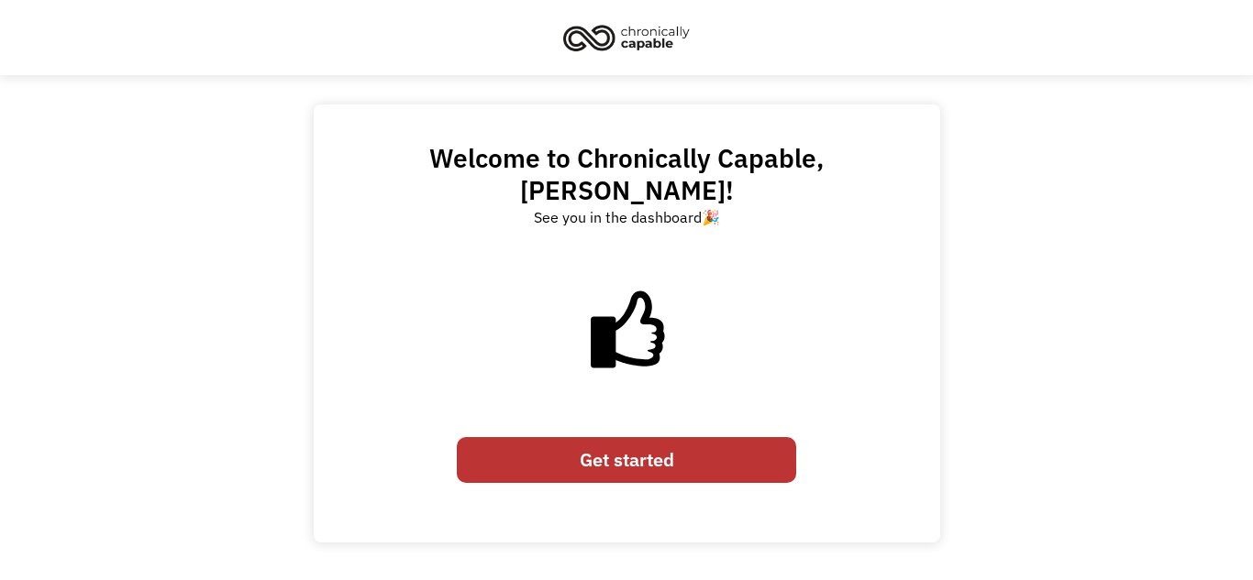
click at [587, 437] on link "Get started" at bounding box center [626, 459] width 339 height 45
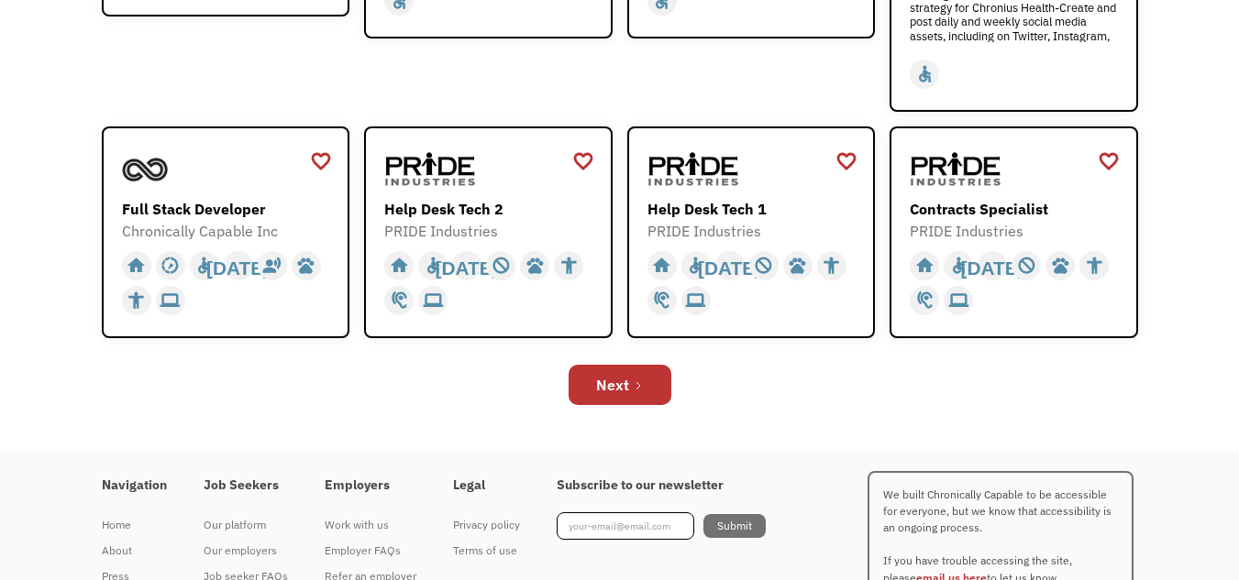
scroll to position [686, 0]
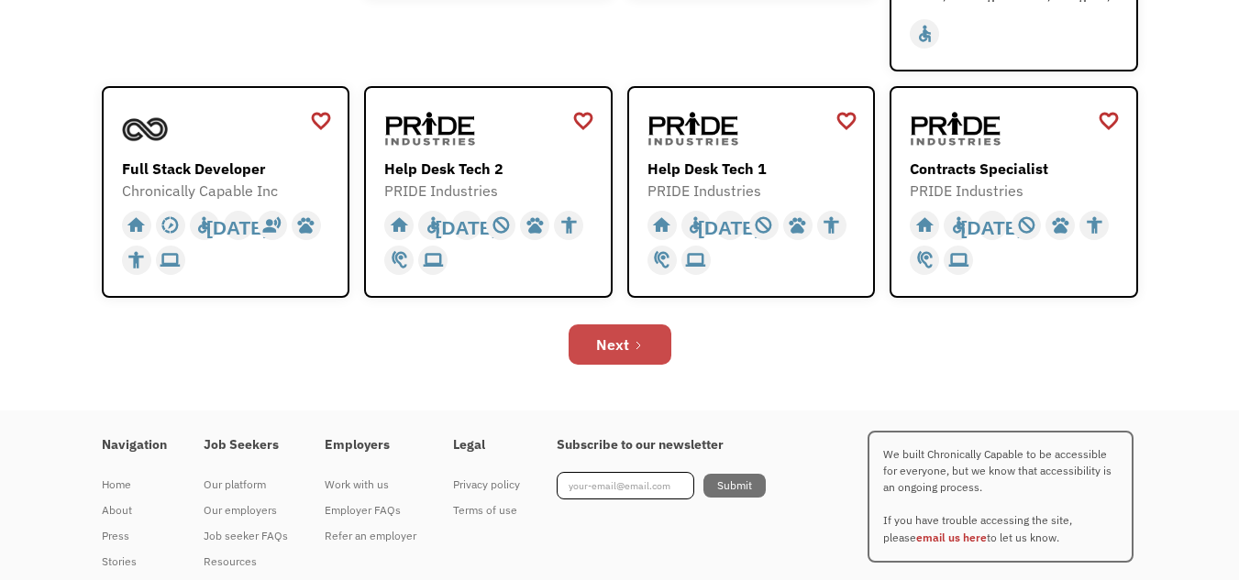
click at [609, 346] on div "Next" at bounding box center [612, 345] width 33 height 22
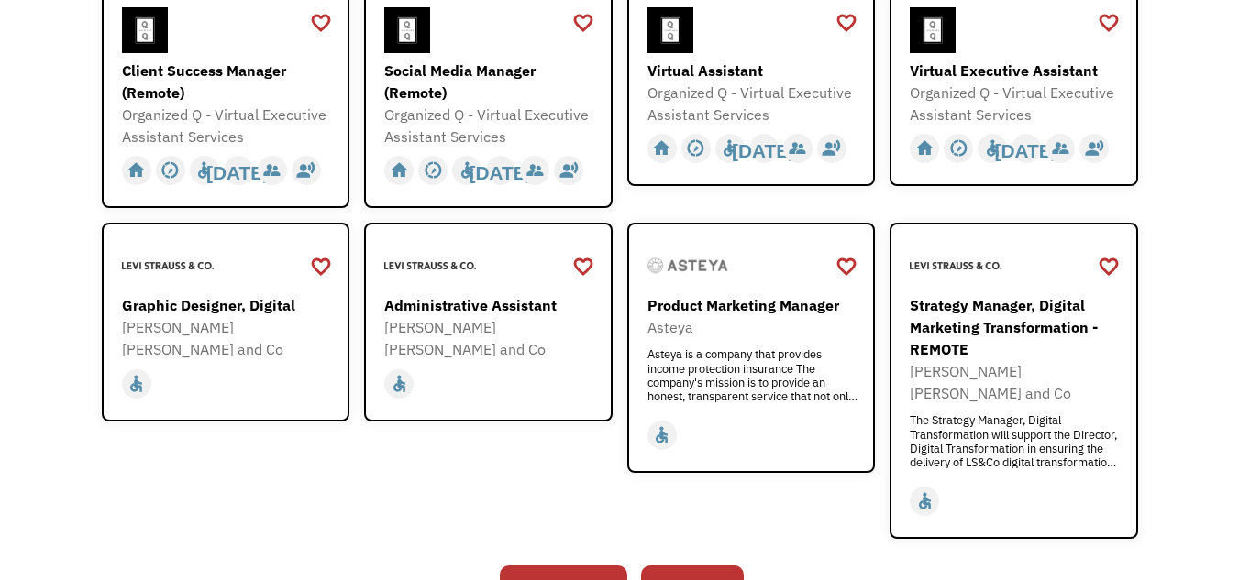
scroll to position [673, 0]
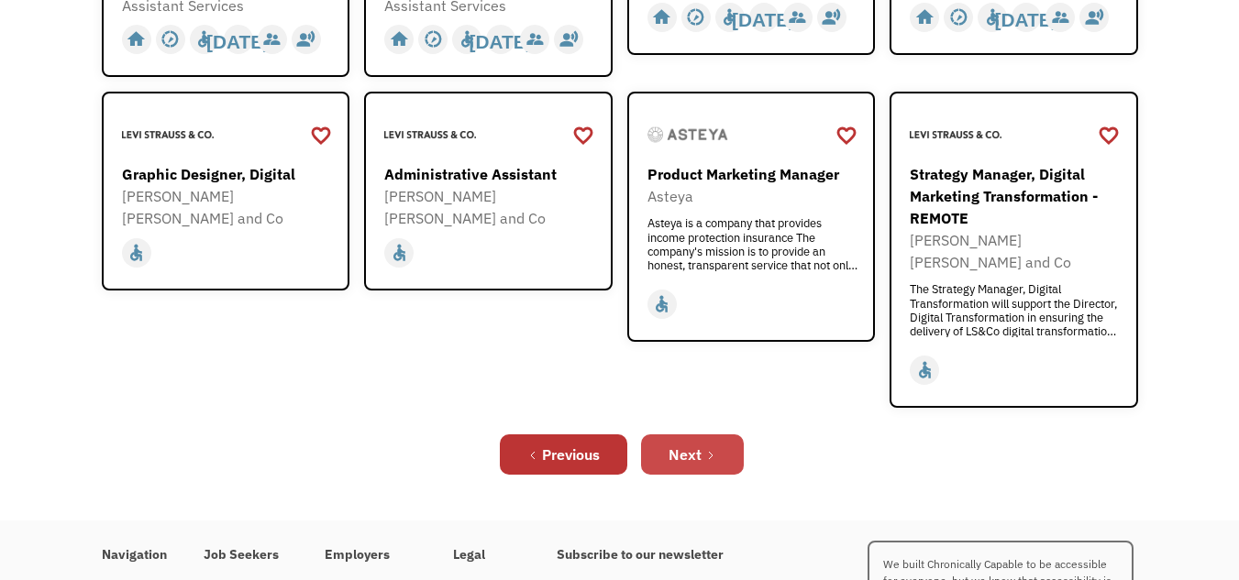
click at [683, 442] on link "Next" at bounding box center [692, 455] width 103 height 40
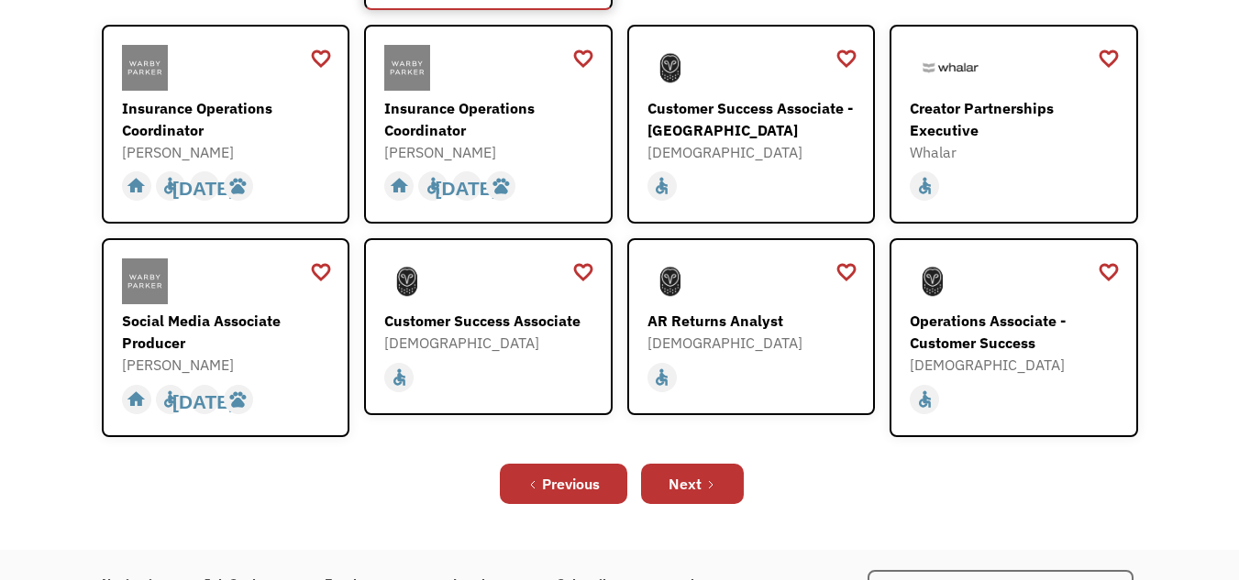
scroll to position [602, 0]
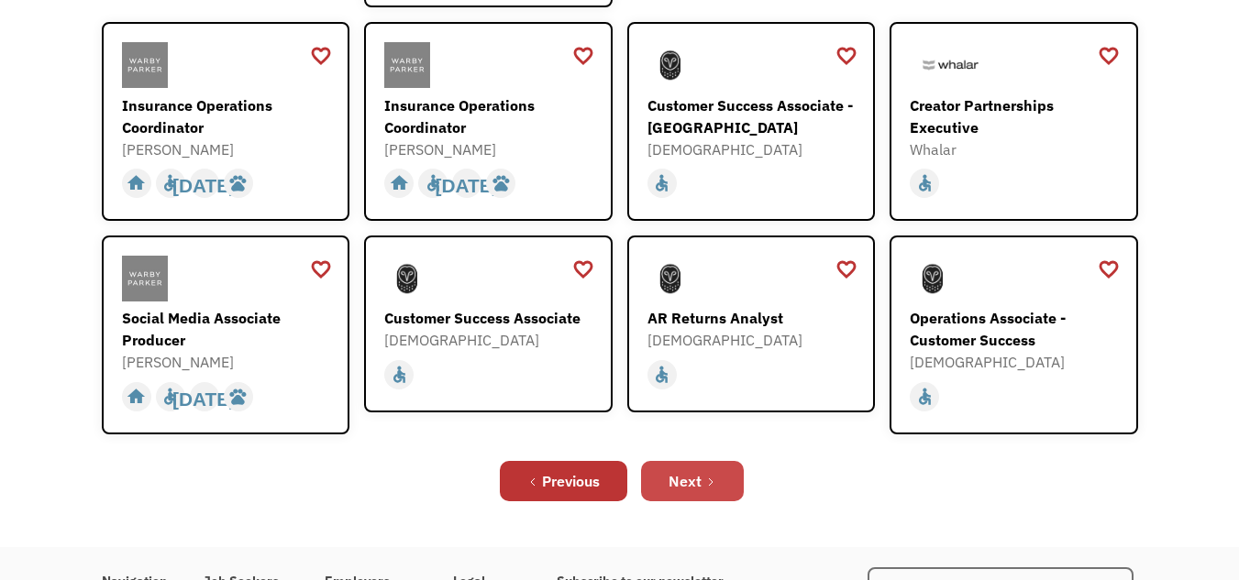
click at [684, 470] on div "Next" at bounding box center [684, 481] width 33 height 22
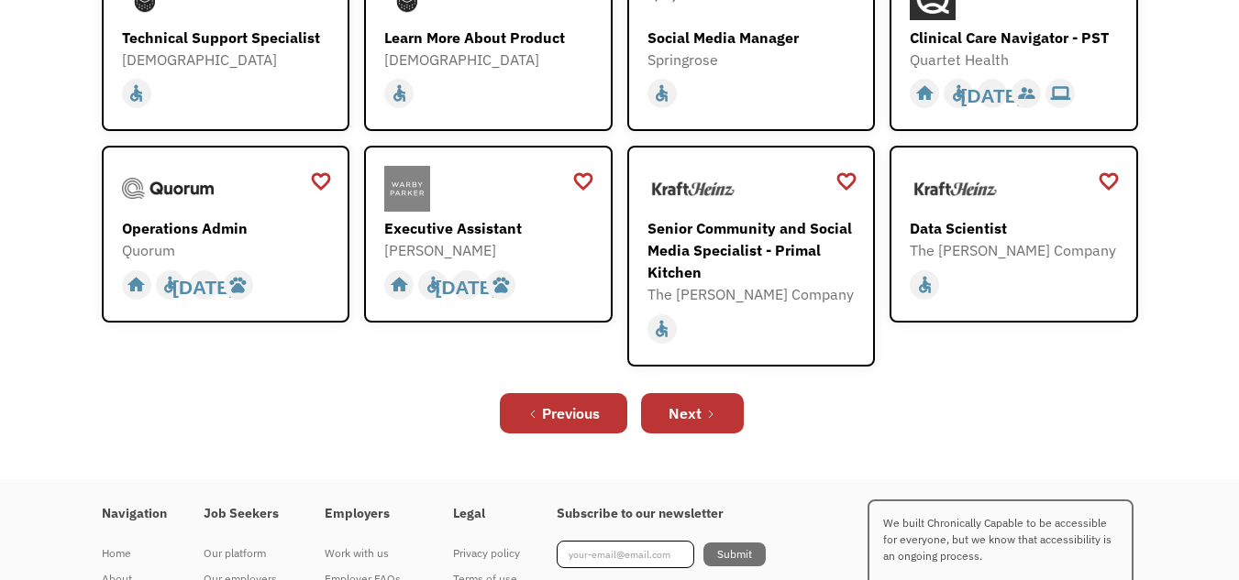
scroll to position [551, 0]
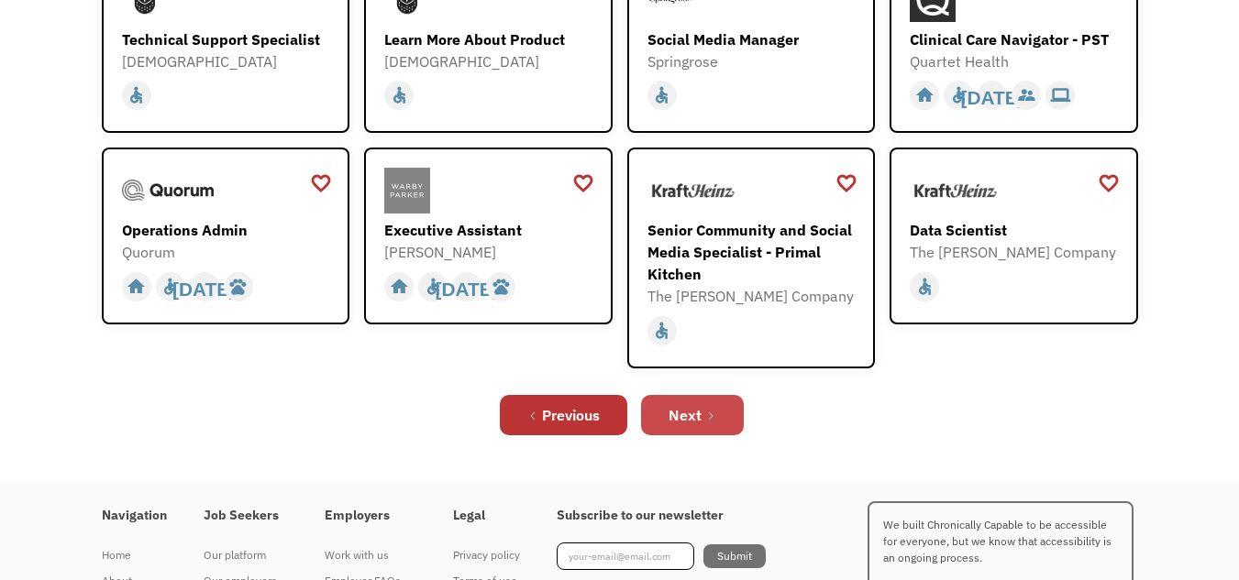
click at [684, 400] on link "Next" at bounding box center [692, 415] width 103 height 40
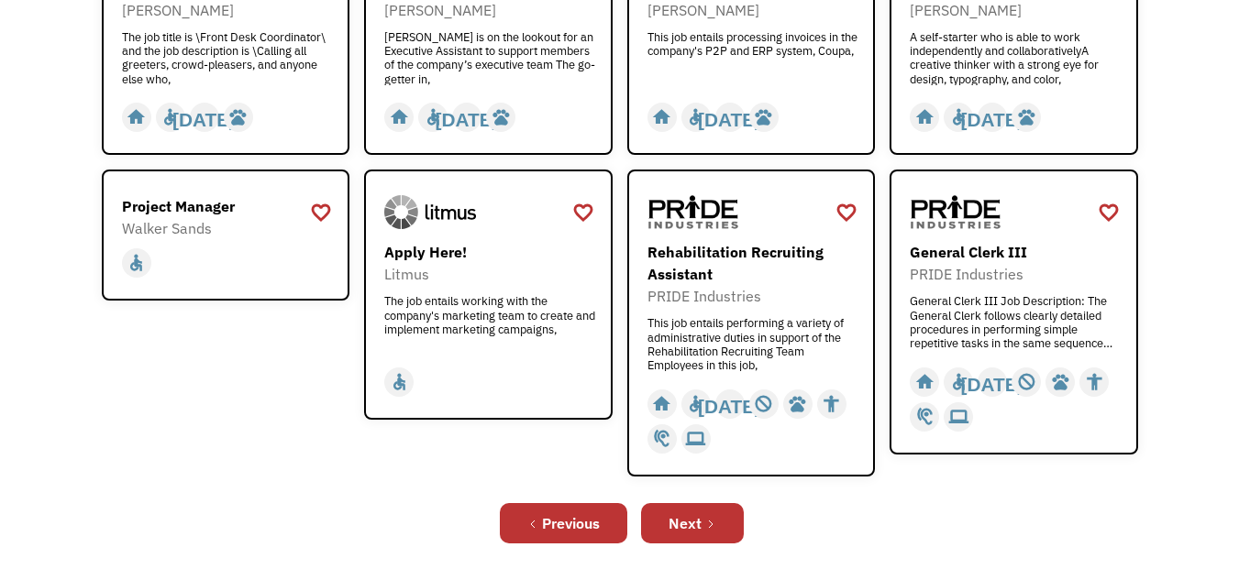
scroll to position [611, 0]
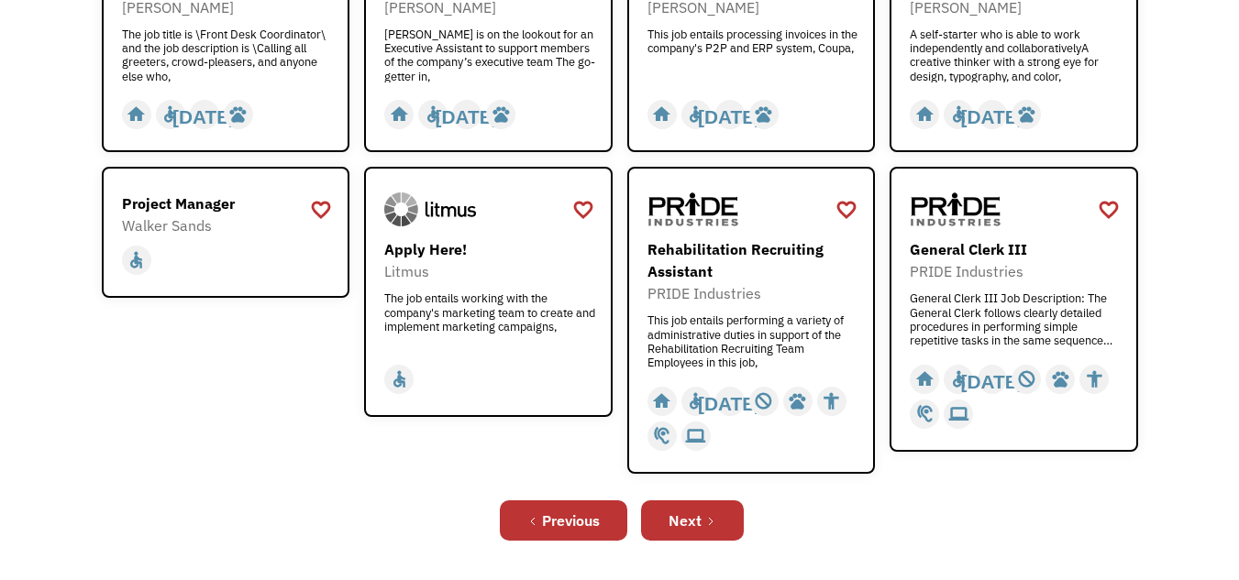
click at [690, 497] on div "Previous Next" at bounding box center [620, 520] width 1036 height 59
click at [696, 520] on div "Next" at bounding box center [684, 521] width 33 height 22
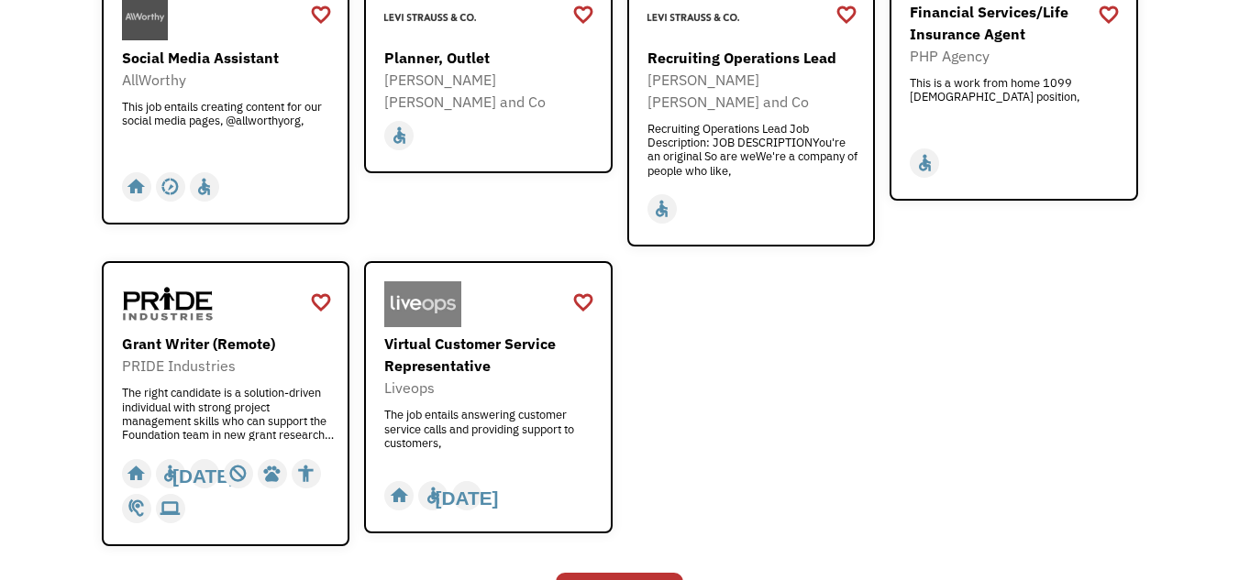
scroll to position [728, 0]
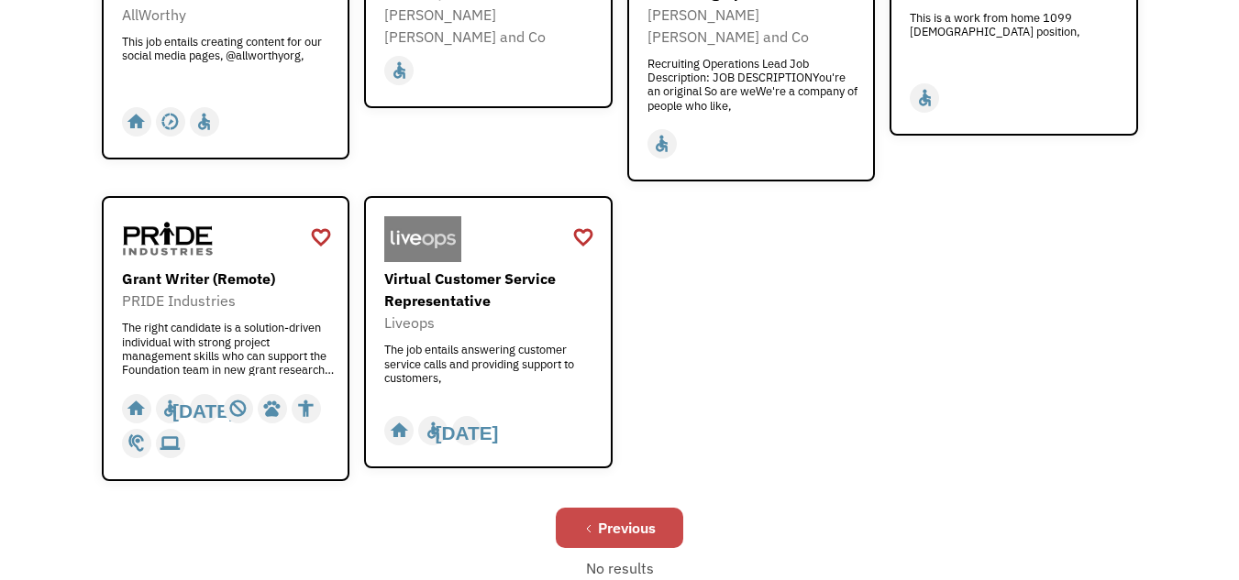
click at [586, 524] on icon "Previous Page" at bounding box center [588, 529] width 11 height 11
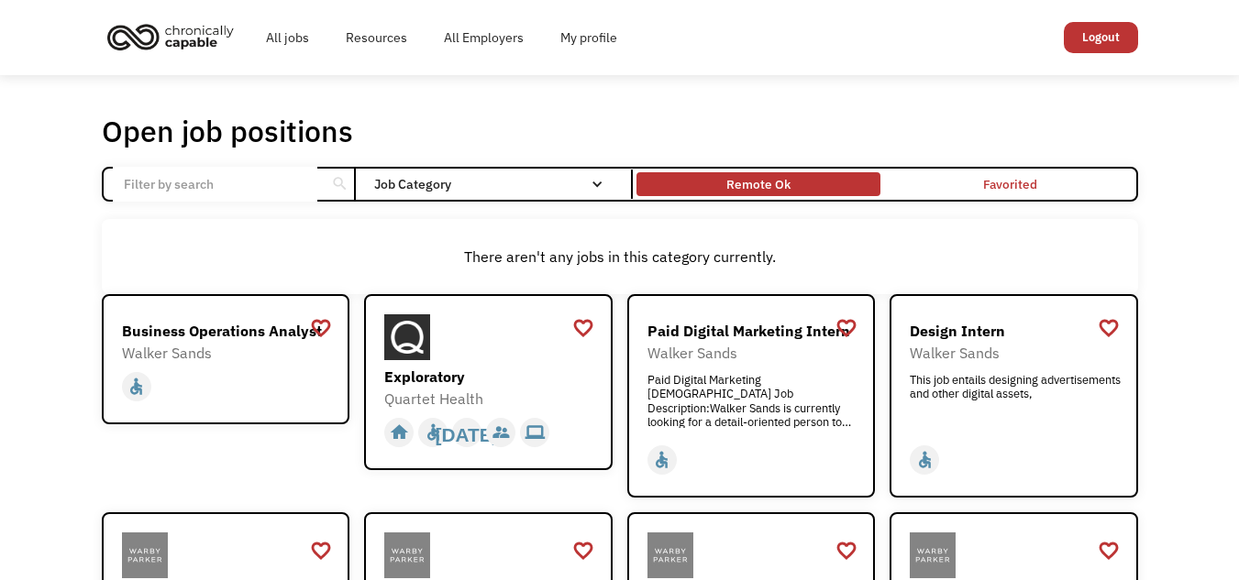
click at [703, 187] on div "Remote Ok" at bounding box center [758, 184] width 244 height 15
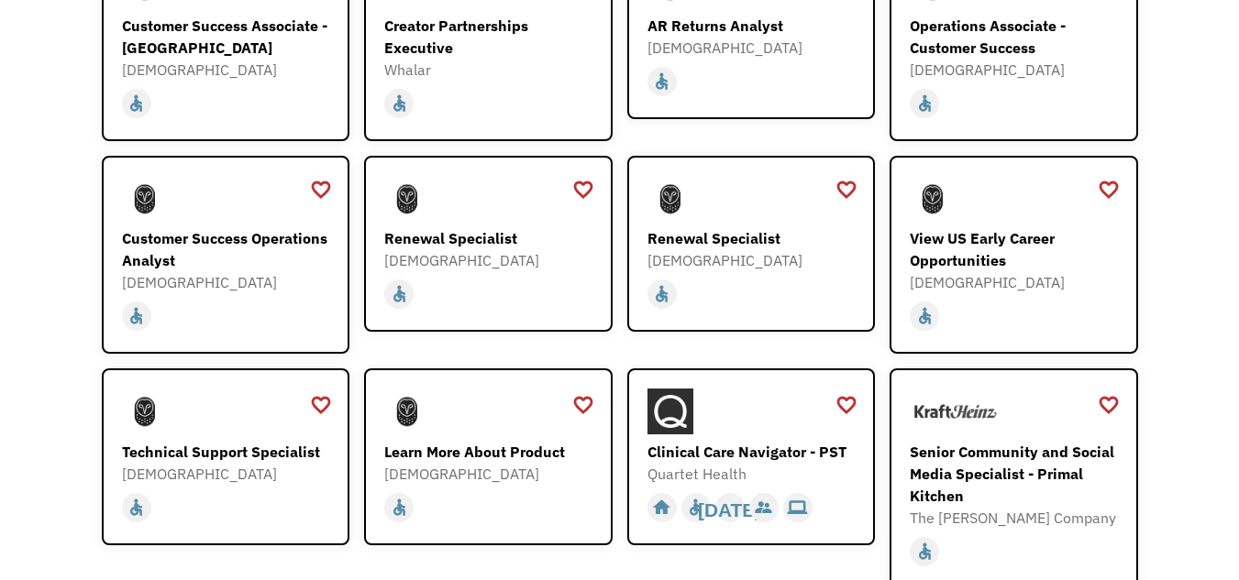
scroll to position [1419, 0]
click at [721, 440] on div "Clinical Care Navigator - PST" at bounding box center [753, 451] width 213 height 22
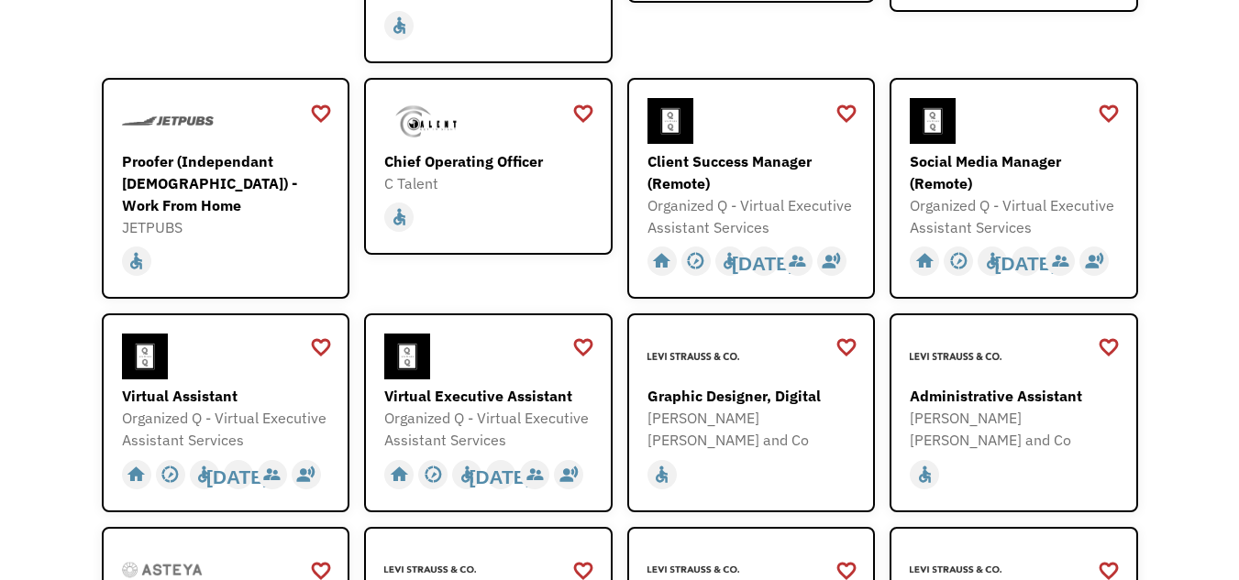
scroll to position [0, 0]
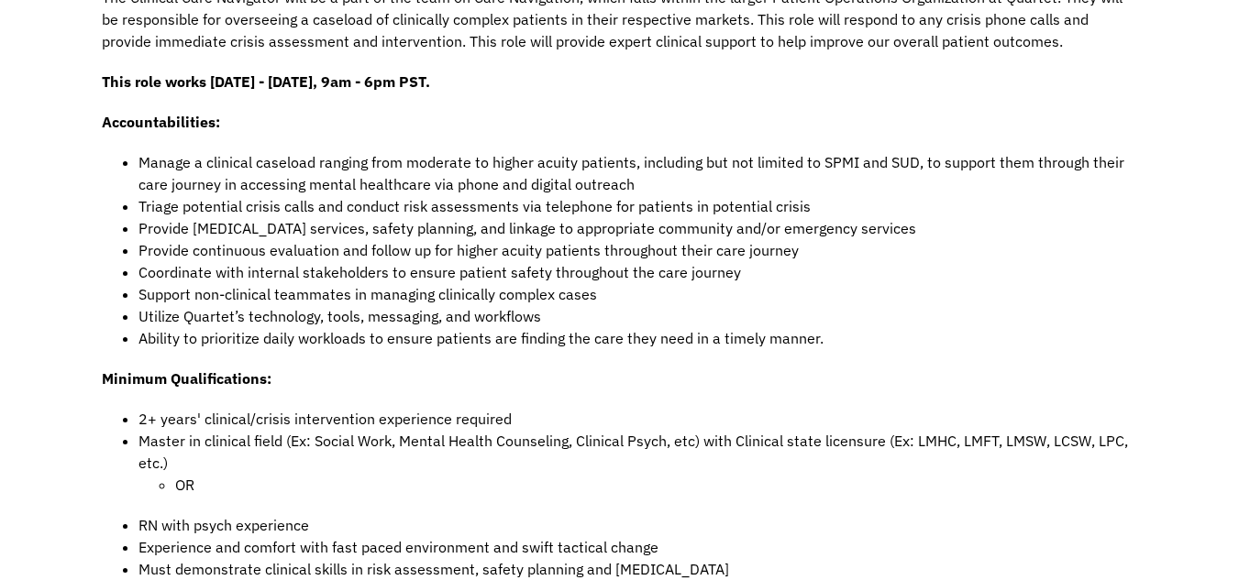
scroll to position [823, 0]
